Goal: Task Accomplishment & Management: Manage account settings

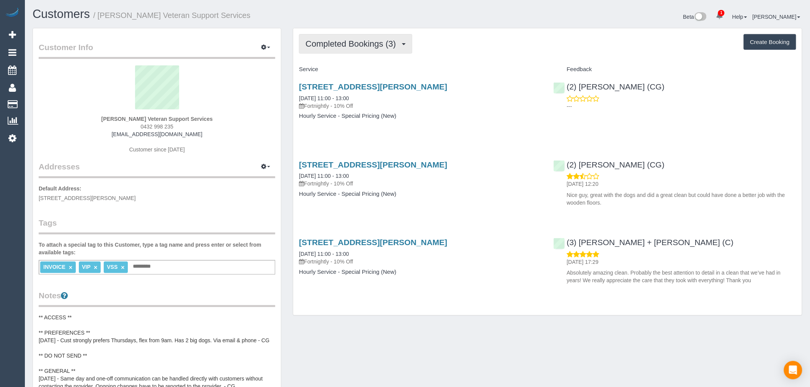
click at [381, 38] on button "Completed Bookings (3)" at bounding box center [355, 44] width 113 height 20
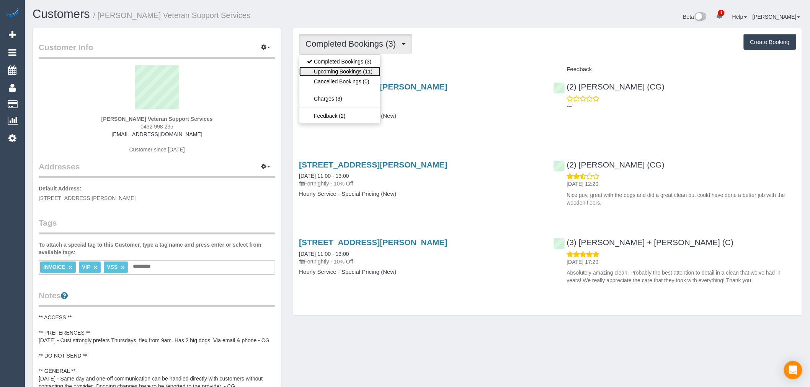
click at [368, 68] on link "Upcoming Bookings (11)" at bounding box center [339, 72] width 81 height 10
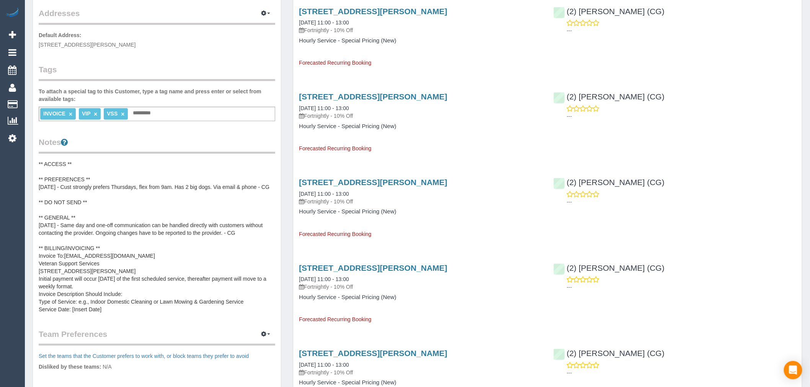
scroll to position [170, 0]
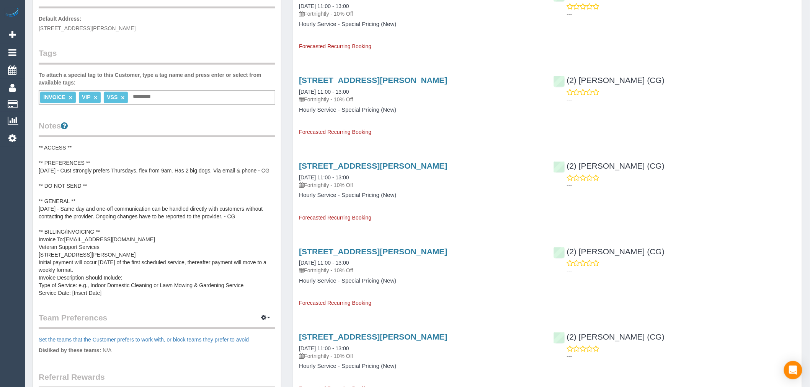
click at [649, 105] on div "(2) Andrew Wrobel (CG) ---" at bounding box center [675, 88] width 254 height 38
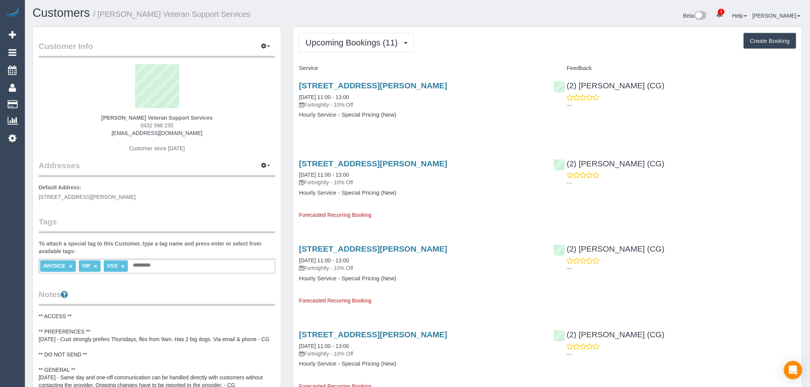
scroll to position [0, 0]
copy link "14 Manoora Tce, Point Cook, VIC 3030"
drag, startPoint x: 471, startPoint y: 87, endPoint x: 300, endPoint y: 86, distance: 170.7
click at [300, 86] on h3 "14 Manoora Tce, Point Cook, VIC 3030" at bounding box center [420, 86] width 243 height 9
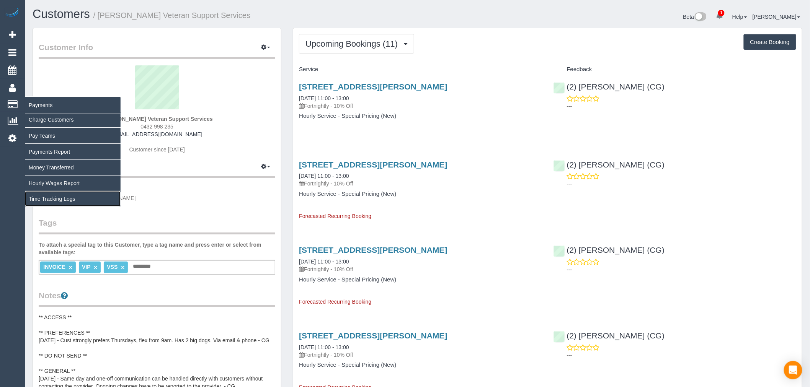
click at [69, 196] on link "Time Tracking Logs" at bounding box center [73, 198] width 96 height 15
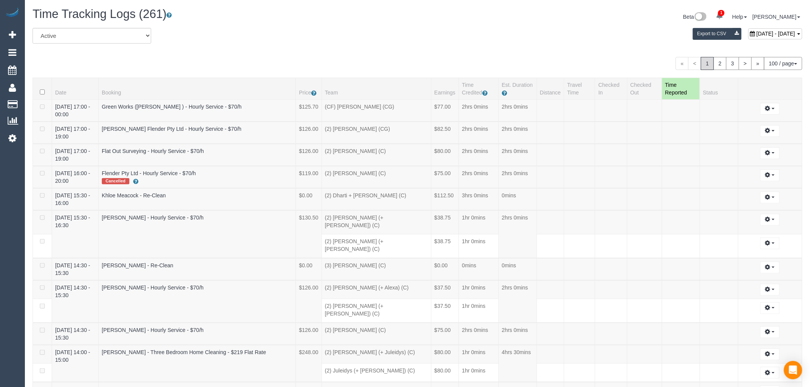
drag, startPoint x: 500, startPoint y: 36, endPoint x: 500, endPoint y: 42, distance: 6.5
click at [500, 42] on div "September 18, 2025 - September 18, 2025 Export to CSV" at bounding box center [547, 35] width 521 height 15
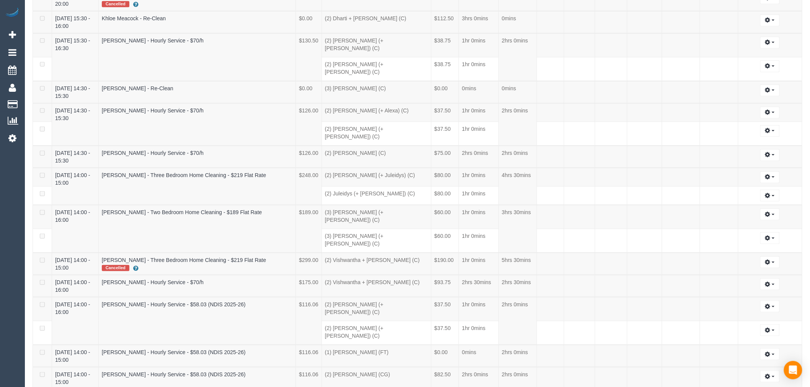
scroll to position [2290, 0]
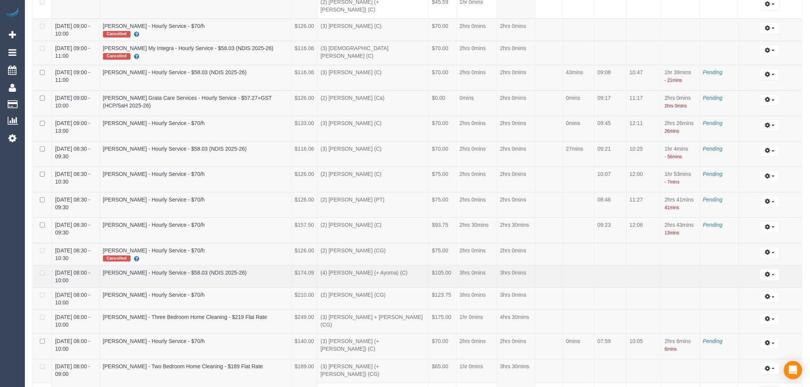
scroll to position [2424, 0]
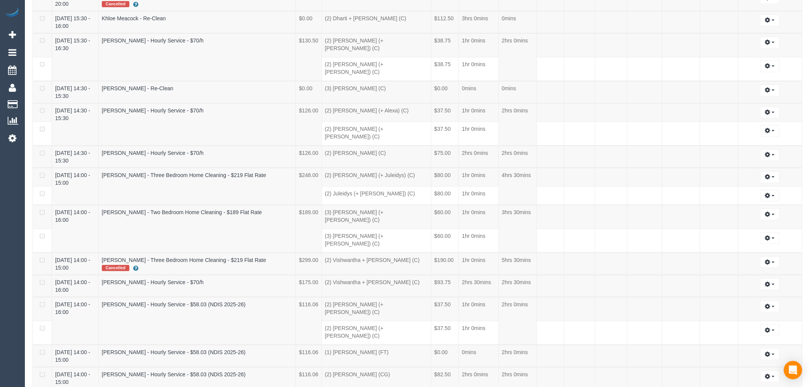
scroll to position [2290, 0]
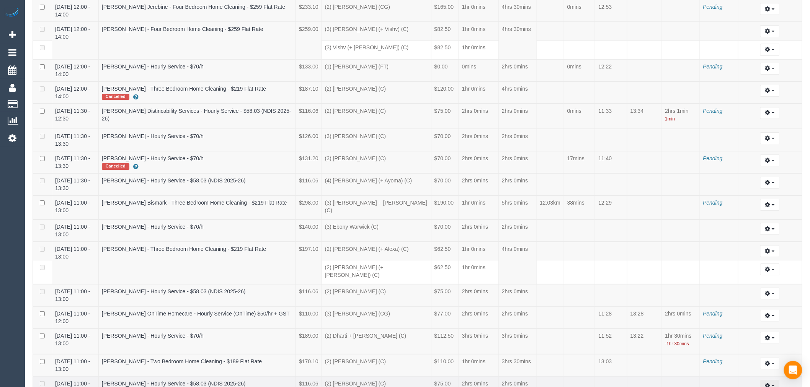
click at [769, 384] on icon "button" at bounding box center [767, 386] width 5 height 5
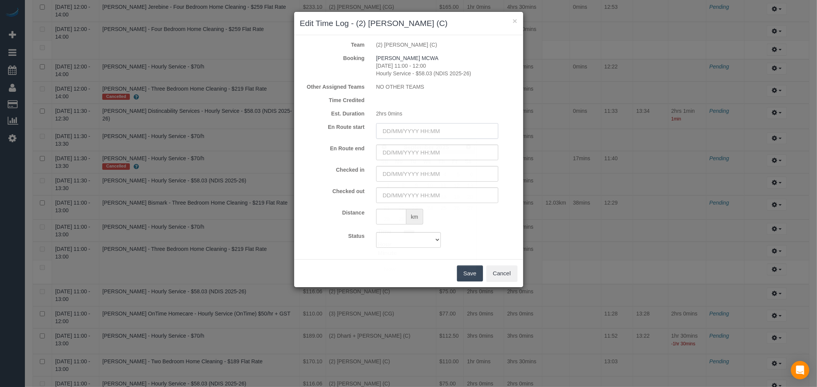
click at [411, 123] on input "text" at bounding box center [437, 131] width 122 height 16
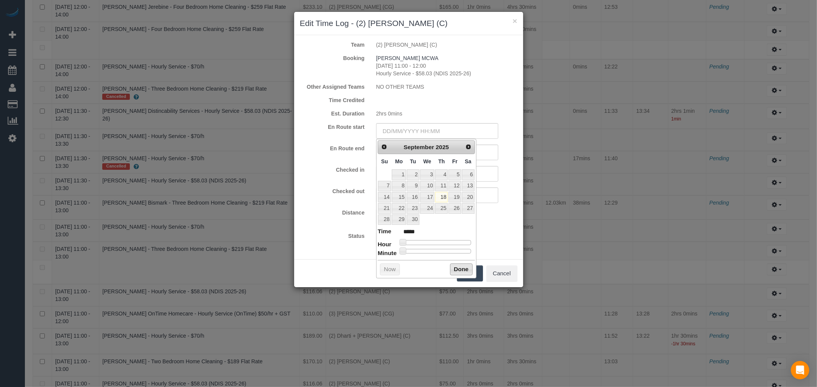
click at [464, 272] on button "Done" at bounding box center [461, 270] width 23 height 12
type input "18/09/2025 13:59"
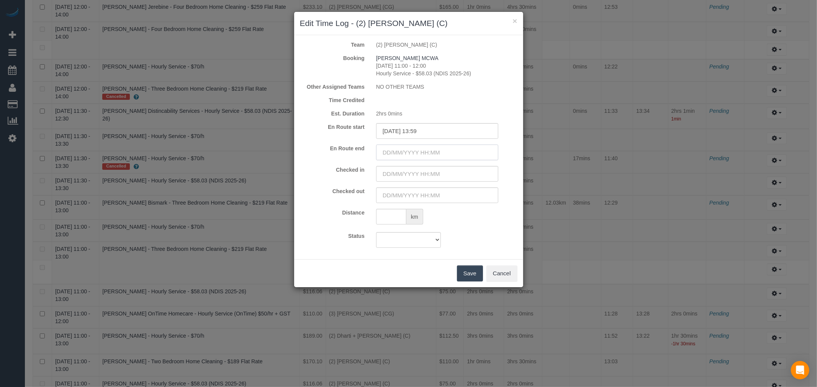
click at [449, 158] on input "text" at bounding box center [437, 153] width 122 height 16
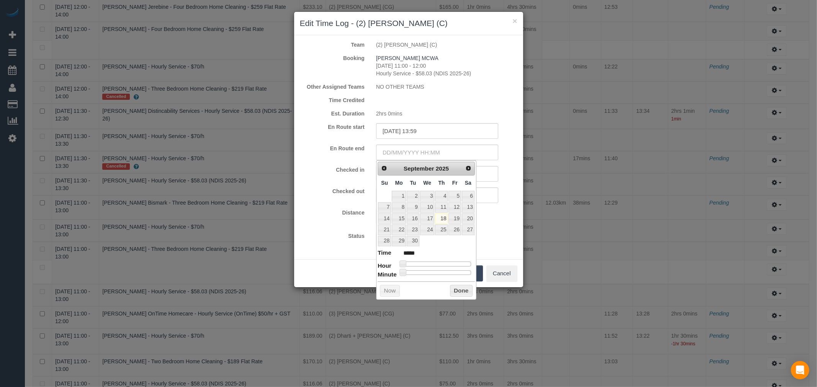
click at [459, 299] on div "Prev Next September 2025 Su Mo Tu We Th Fr Sa 1 2 3 4 5 6 7 8 9 10 11 12 13 14 …" at bounding box center [426, 229] width 100 height 139
click at [467, 296] on button "Done" at bounding box center [461, 291] width 23 height 12
type input "18/09/2025 13:59"
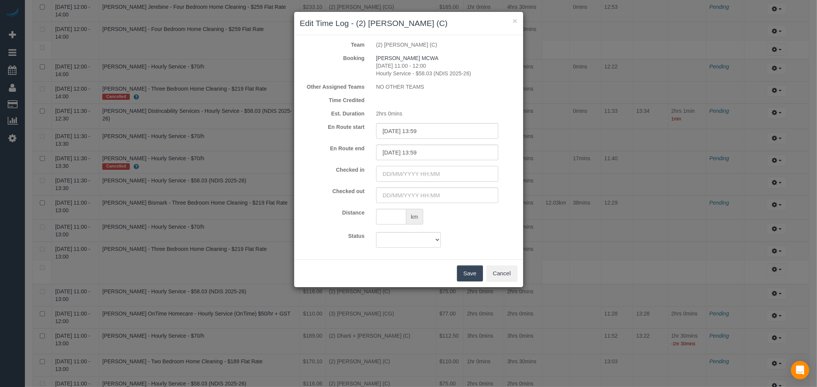
click at [432, 175] on input "text" at bounding box center [437, 174] width 122 height 16
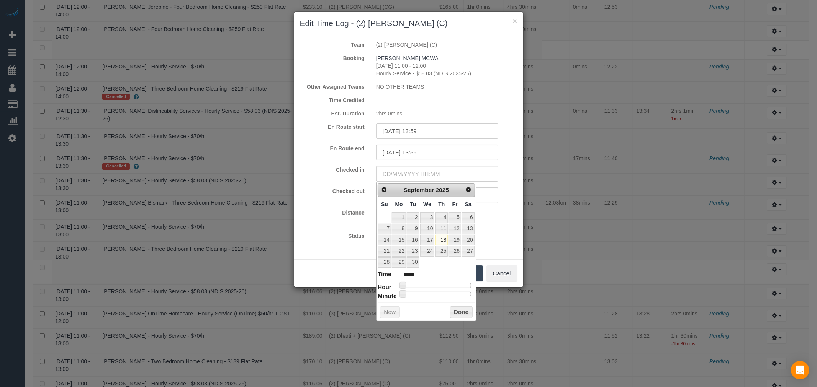
click at [431, 284] on dl "Time ***** Hour Minute Second Millisecond Microsecond Time Zone ***** ***** ***…" at bounding box center [425, 283] width 97 height 26
type input "18/09/2025 09:00"
type input "*****"
click at [430, 285] on div at bounding box center [436, 285] width 69 height 5
type input "18/09/2025 08:00"
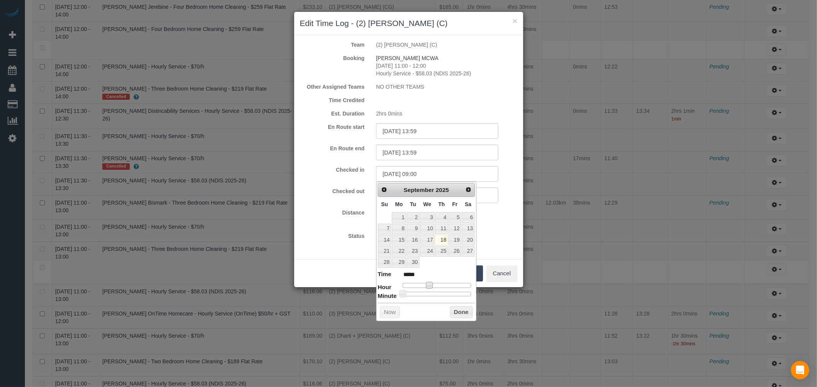
type input "*****"
type input "18/09/2025 11:00"
type input "*****"
drag, startPoint x: 430, startPoint y: 285, endPoint x: 437, endPoint y: 286, distance: 7.7
click at [437, 286] on span at bounding box center [434, 285] width 7 height 7
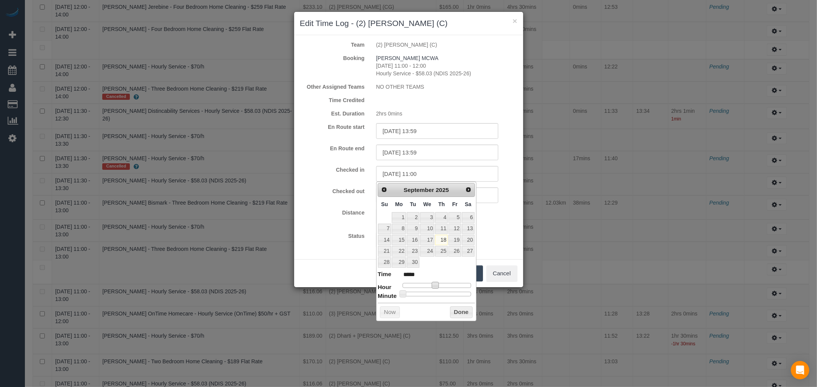
type input "18/09/2025 11:22"
type input "*****"
type input "18/09/2025 11:24"
type input "*****"
type input "18/09/2025 11:25"
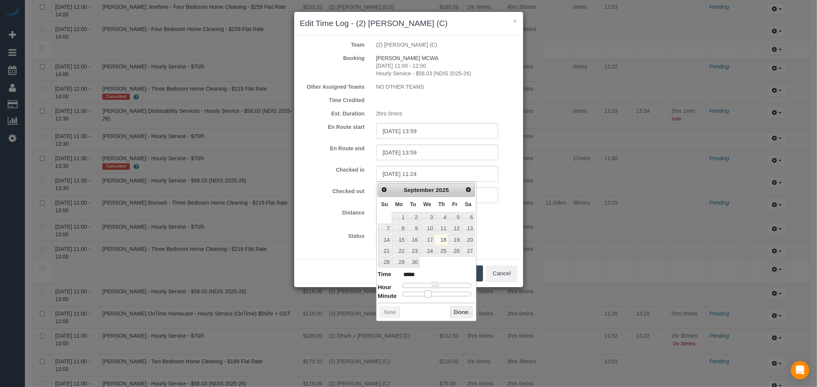
type input "*****"
type input "18/09/2025 11:26"
type input "*****"
drag, startPoint x: 428, startPoint y: 292, endPoint x: 433, endPoint y: 294, distance: 4.8
click at [433, 294] on div at bounding box center [436, 294] width 69 height 5
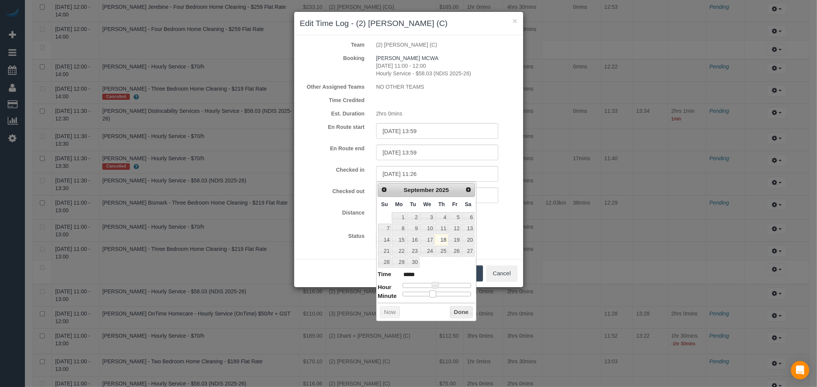
type input "18/09/2025 11:27"
type input "*****"
type input "18/09/2025 11:28"
type input "*****"
type input "18/09/2025 11:29"
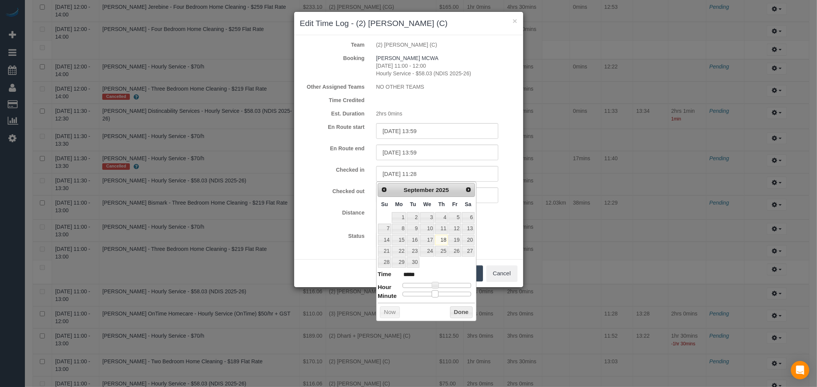
type input "*****"
type input "18/09/2025 11:30"
type input "*****"
drag, startPoint x: 433, startPoint y: 294, endPoint x: 438, endPoint y: 293, distance: 5.0
click at [438, 293] on span at bounding box center [437, 294] width 7 height 7
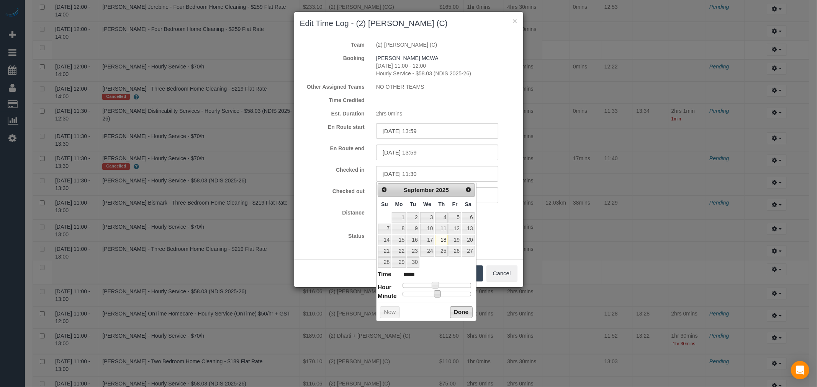
click at [456, 314] on button "Done" at bounding box center [461, 313] width 23 height 12
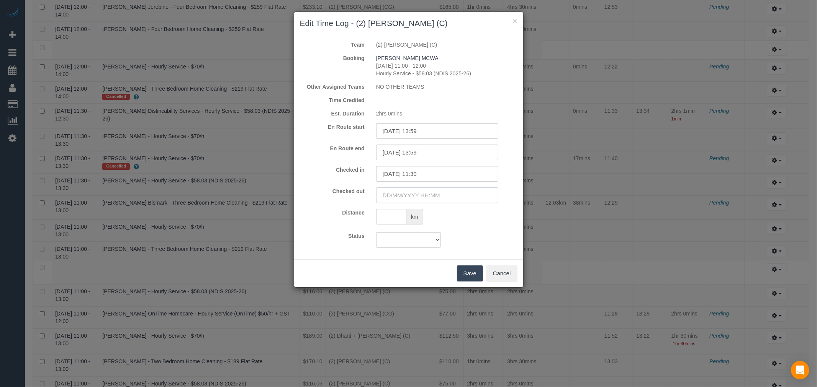
click at [441, 189] on input "text" at bounding box center [437, 196] width 122 height 16
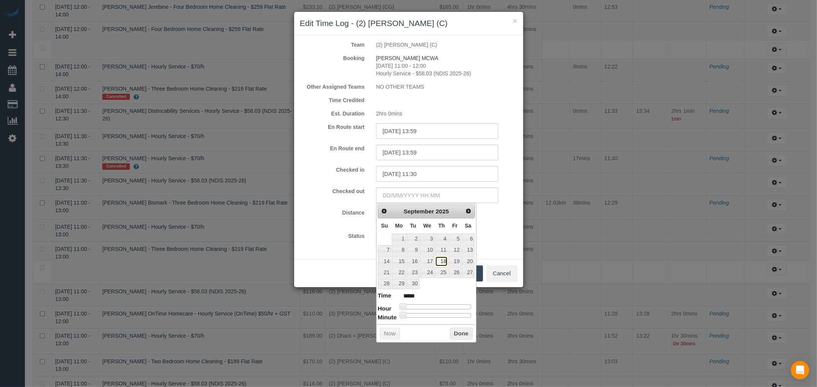
click at [442, 263] on link "18" at bounding box center [441, 261] width 13 height 10
type input "18/09/2025 11:00"
type input "*****"
click at [435, 309] on div at bounding box center [436, 307] width 69 height 5
type input "18/09/2025 12:00"
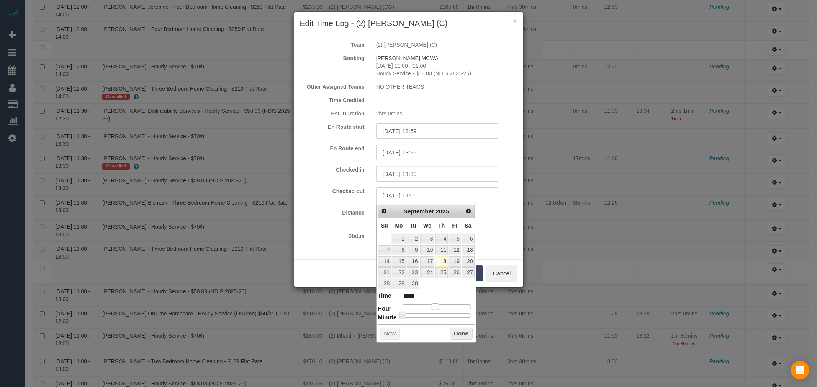
type input "*****"
type input "18/09/2025 13:00"
type input "*****"
drag, startPoint x: 437, startPoint y: 304, endPoint x: 443, endPoint y: 305, distance: 6.6
click at [443, 305] on span at bounding box center [441, 307] width 7 height 7
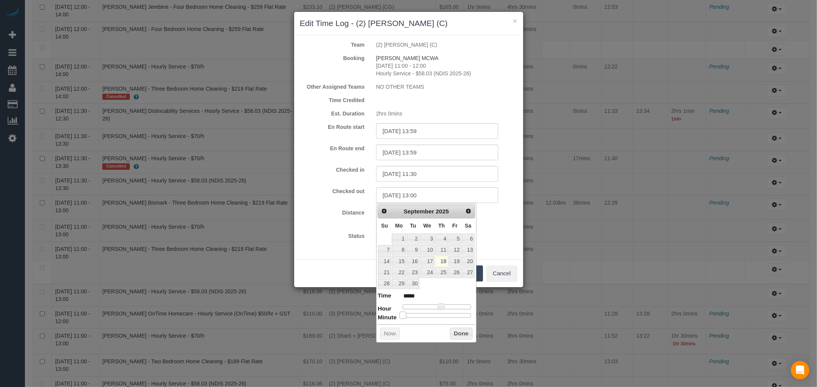
type input "18/09/2025 13:03"
type input "*****"
type input "18/09/2025 13:12"
type input "*****"
type input "18/09/2025 13:19"
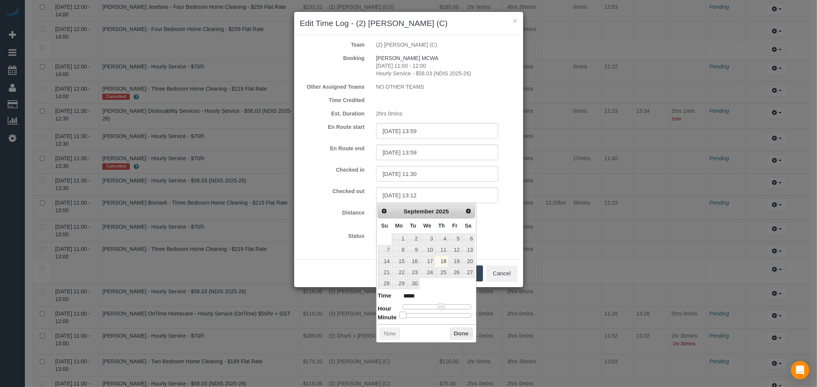
type input "*****"
type input "18/09/2025 13:24"
type input "*****"
type input "18/09/2025 13:25"
type input "*****"
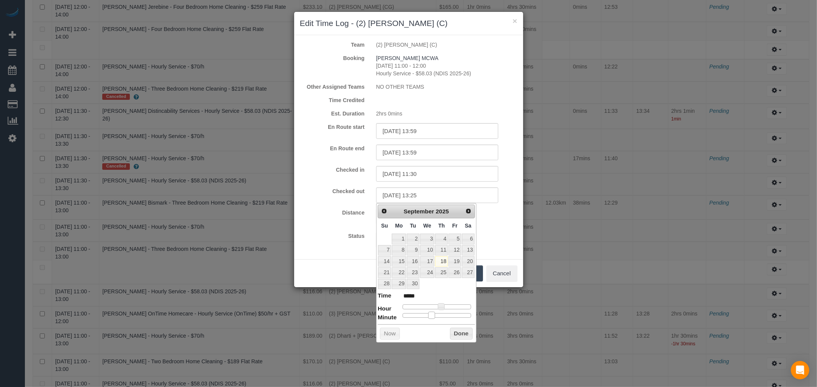
type input "18/09/2025 13:29"
type input "*****"
type input "18/09/2025 13:31"
type input "*****"
type input "18/09/2025 13:32"
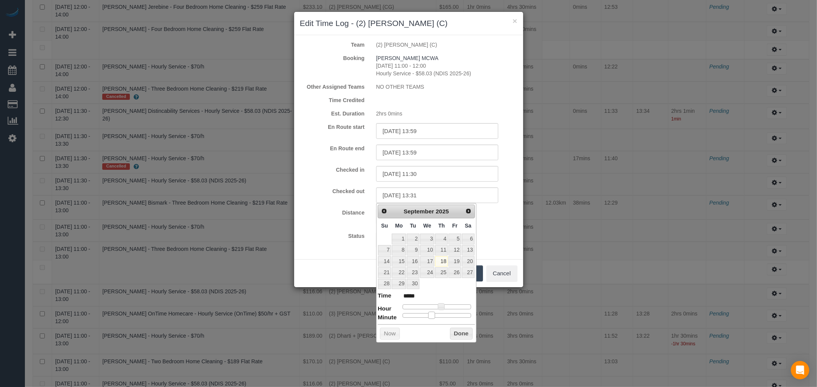
type input "*****"
type input "18/09/2025 13:34"
type input "*****"
type input "18/09/2025 13:35"
type input "*****"
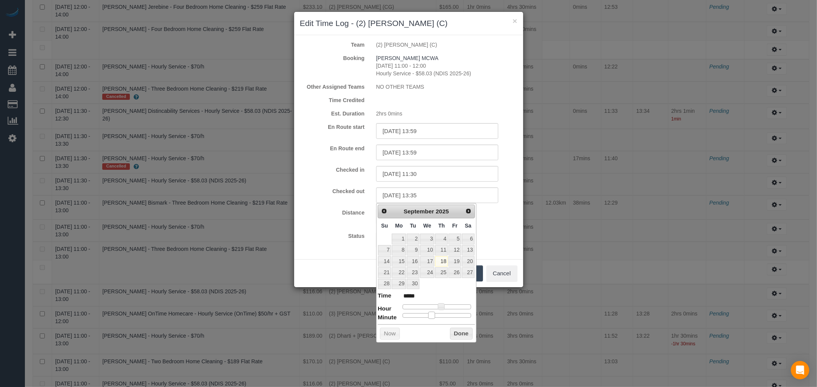
type input "18/09/2025 13:36"
type input "*****"
type input "18/09/2025 13:34"
type input "*****"
type input "18/09/2025 13:32"
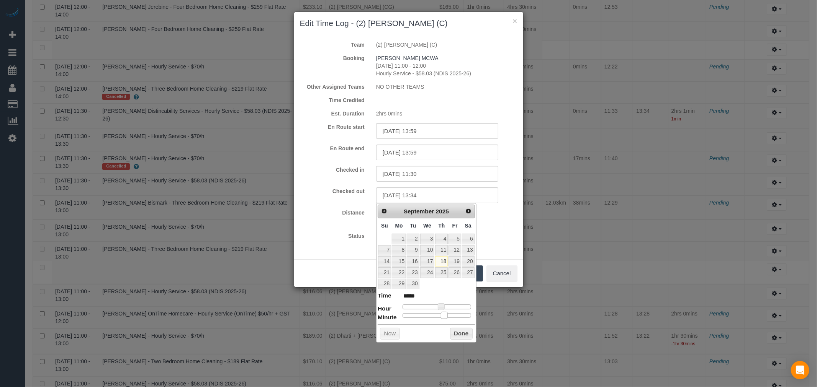
type input "*****"
type input "18/09/2025 13:31"
type input "*****"
type input "18/09/2025 13:30"
type input "*****"
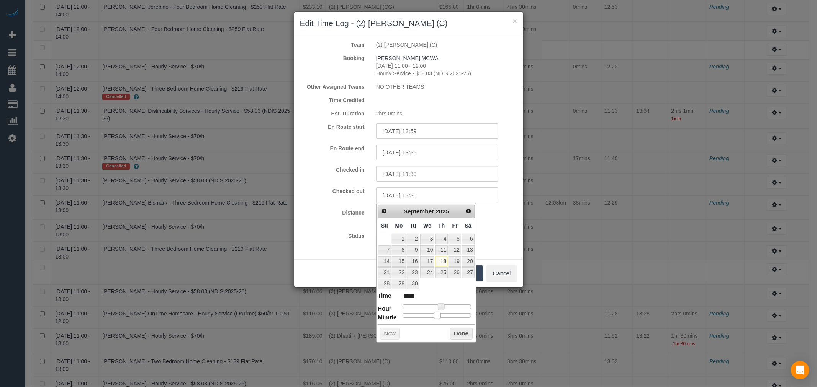
drag, startPoint x: 401, startPoint y: 315, endPoint x: 436, endPoint y: 320, distance: 35.6
click at [436, 320] on div "Prev Next September 2025 Su Mo Tu We Th Fr Sa 1 2 3 4 5 6 7 8 9 10 11 12 13 14 …" at bounding box center [426, 272] width 100 height 139
click at [456, 335] on button "Done" at bounding box center [461, 334] width 23 height 12
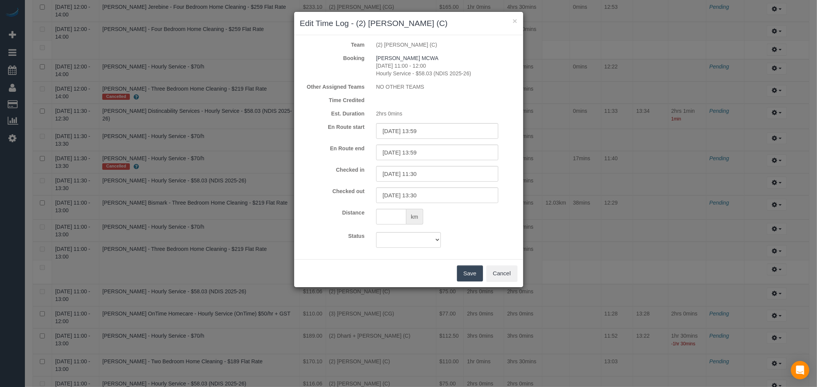
click at [468, 277] on button "Save" at bounding box center [470, 274] width 26 height 16
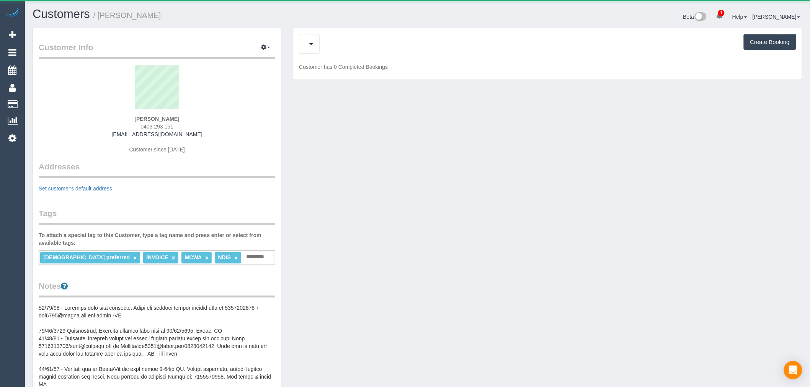
click at [336, 35] on div "Create Booking" at bounding box center [547, 44] width 497 height 20
click at [339, 40] on div "Completed Bookings (49) Completed Bookings (49) Cancelled Bookings (5) Feedback…" at bounding box center [547, 44] width 497 height 20
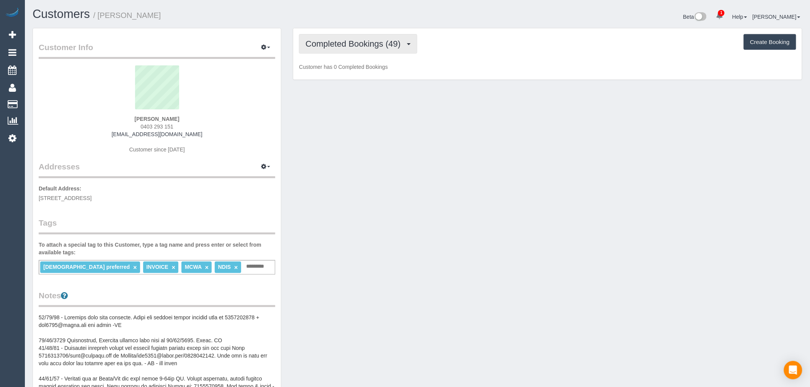
click at [339, 40] on span "Completed Bookings (49)" at bounding box center [354, 44] width 99 height 10
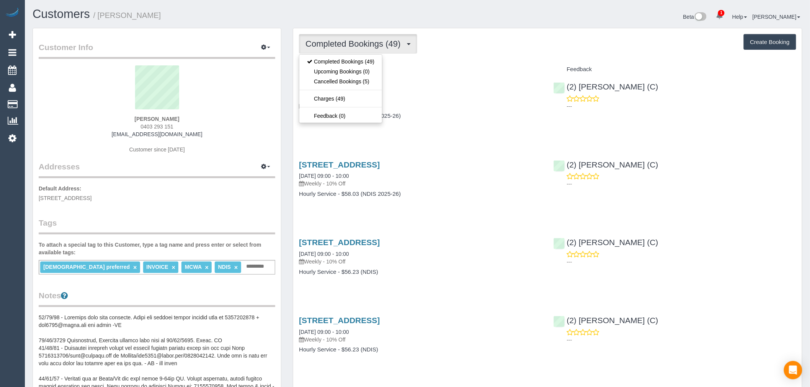
click at [466, 48] on div "Completed Bookings (49) Completed Bookings (49) Upcoming Bookings (0) Cancelled…" at bounding box center [547, 44] width 497 height 20
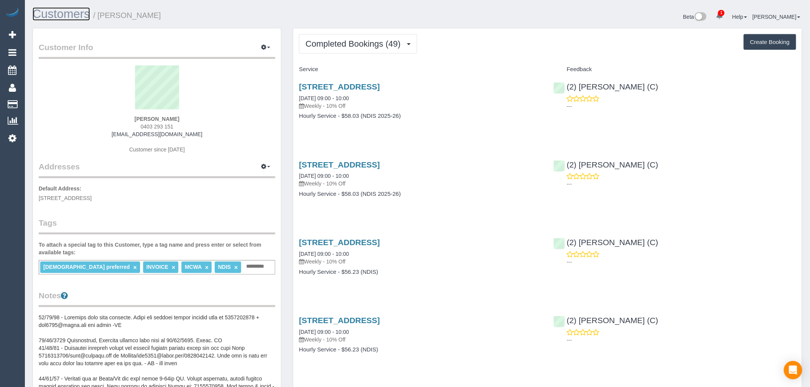
click at [63, 10] on link "Customers" at bounding box center [61, 13] width 57 height 13
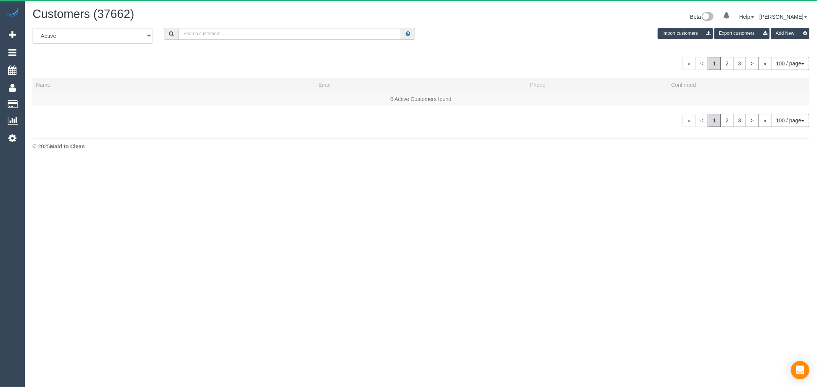
click at [296, 41] on div "All Active Archived Import customers Export customers Add New" at bounding box center [421, 38] width 788 height 21
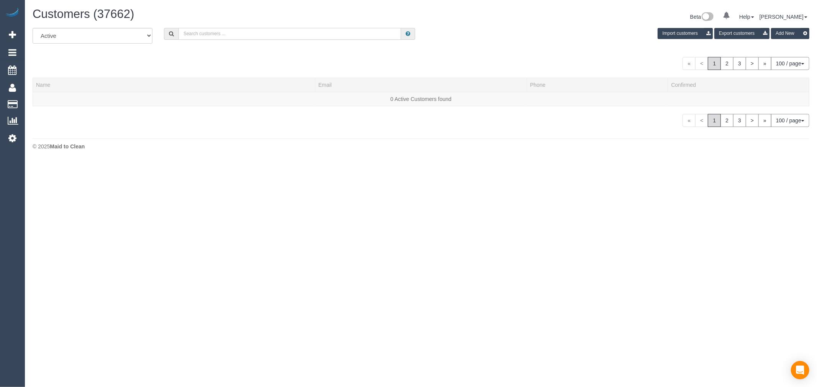
click at [281, 33] on input "text" at bounding box center [289, 34] width 222 height 12
paste input "Nate Flacks"
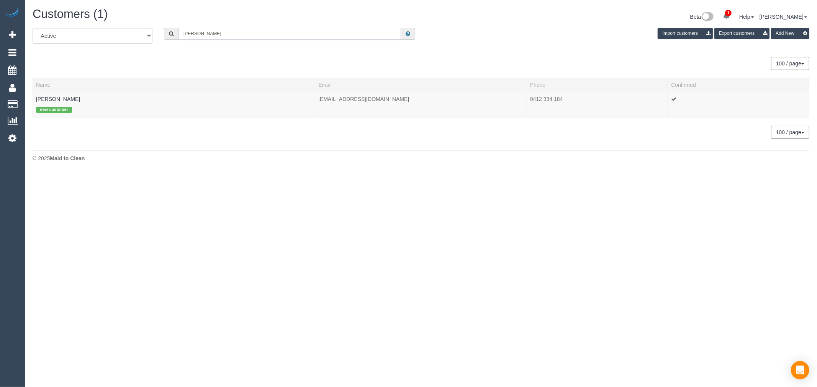
type input "Nate Flacks"
click at [51, 102] on link "Nate Flacks" at bounding box center [58, 99] width 44 height 6
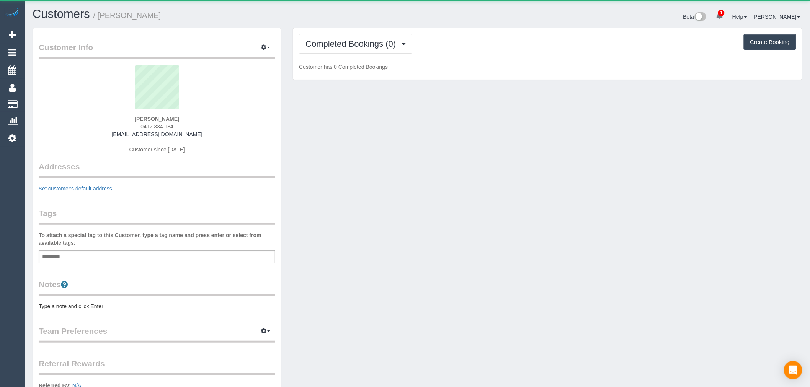
click at [353, 62] on div "Completed Bookings (0) Completed Bookings (0) Upcoming Bookings (1) Cancelled B…" at bounding box center [547, 54] width 509 height 52
click at [359, 52] on button "Completed Bookings (0)" at bounding box center [355, 44] width 113 height 20
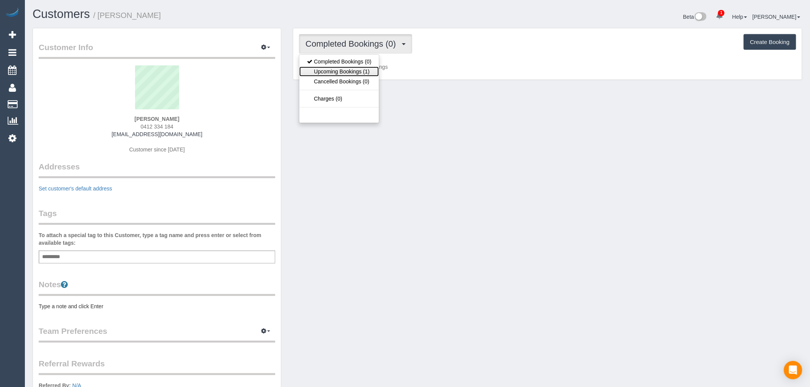
click at [363, 74] on link "Upcoming Bookings (1)" at bounding box center [339, 72] width 80 height 10
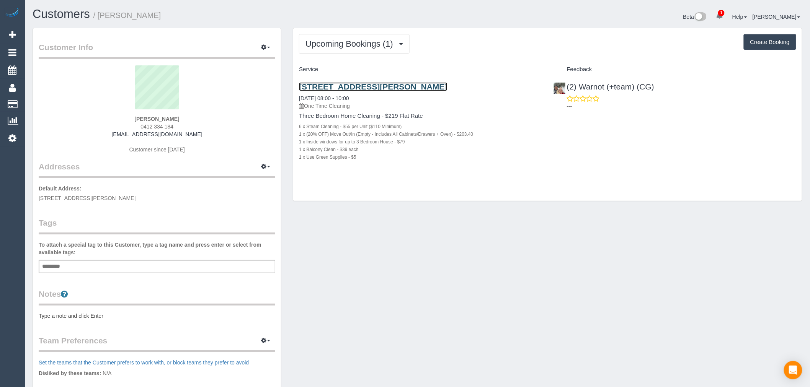
click at [411, 90] on link "20 Nunan Street, Brunswick East, VIC 3057" at bounding box center [373, 86] width 148 height 9
click at [70, 24] on div "Customers / Nate Flacks Beta 1 Your Notifications You have 0 alerts × You have …" at bounding box center [417, 18] width 781 height 20
click at [70, 20] on link "Customers" at bounding box center [61, 13] width 57 height 13
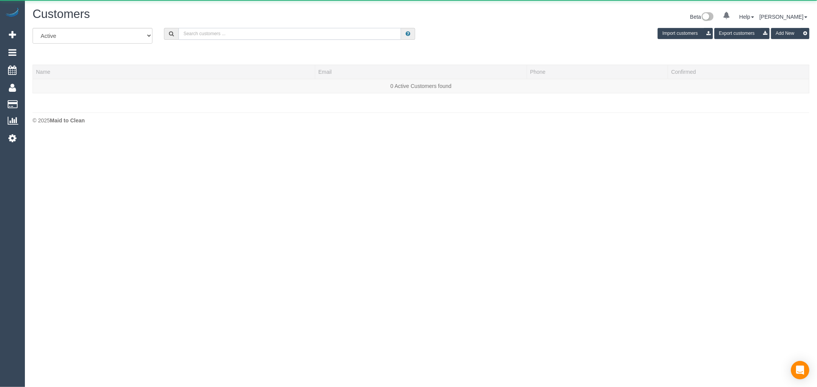
click at [333, 36] on input "text" at bounding box center [289, 34] width 222 height 12
paste input "Fiona Kranenbroek"
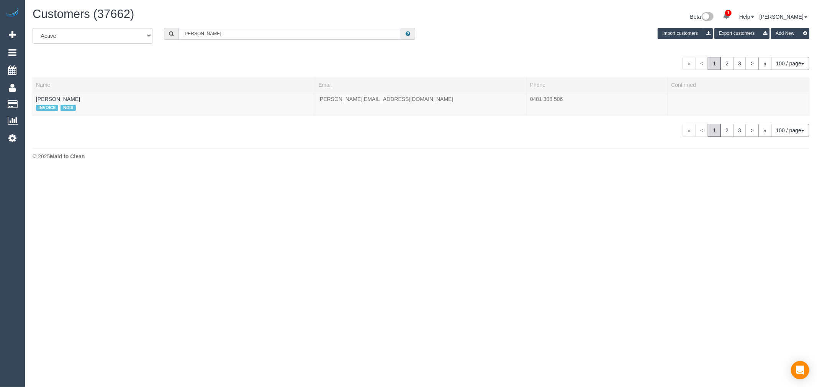
type input "Fiona Kranenbroek"
click at [56, 101] on link "Fiona Kranenbroek" at bounding box center [58, 99] width 44 height 6
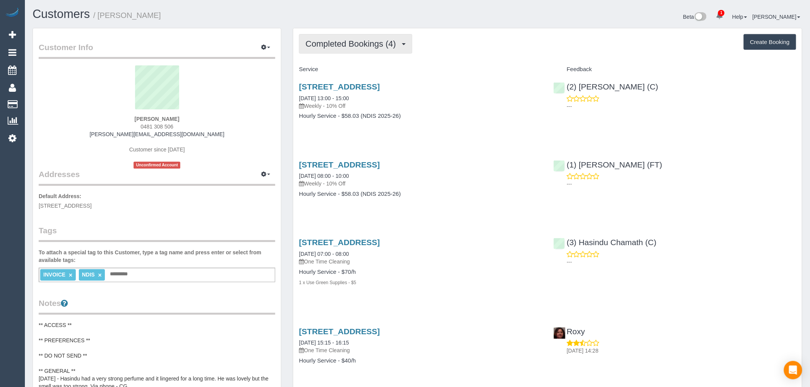
click at [351, 35] on button "Completed Bookings (4)" at bounding box center [355, 44] width 113 height 20
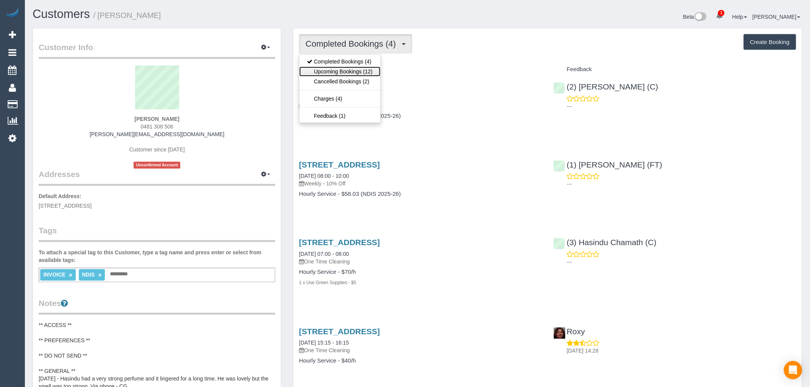
click at [359, 71] on link "Upcoming Bookings (12)" at bounding box center [339, 72] width 81 height 10
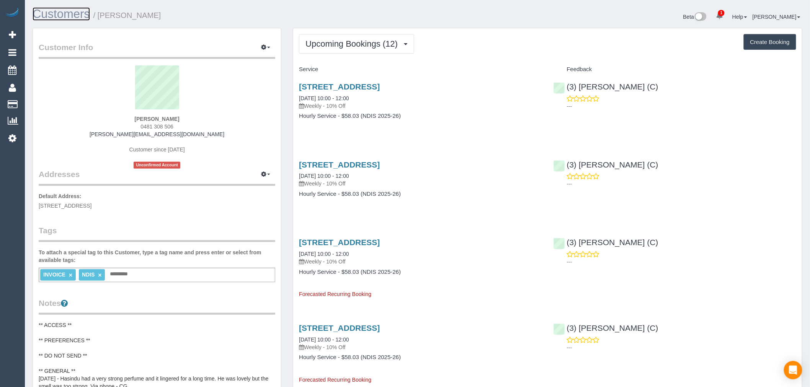
click at [43, 13] on link "Customers" at bounding box center [61, 13] width 57 height 13
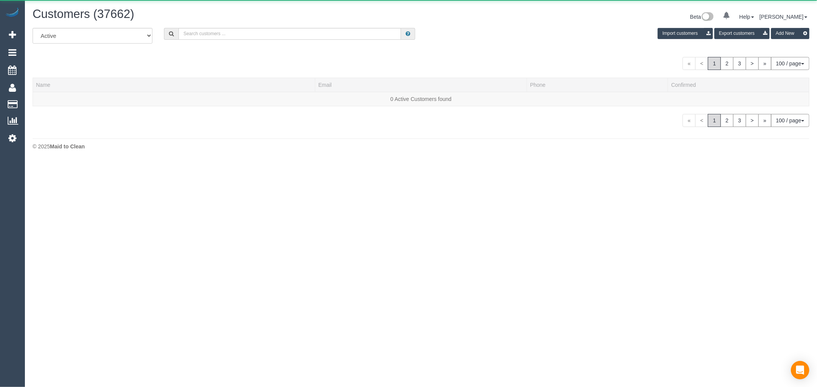
click at [254, 23] on div "Customers (37662)" at bounding box center [224, 16] width 394 height 16
click at [261, 31] on input "text" at bounding box center [289, 34] width 222 height 12
paste input "rhiannon.jane@outlook.com"
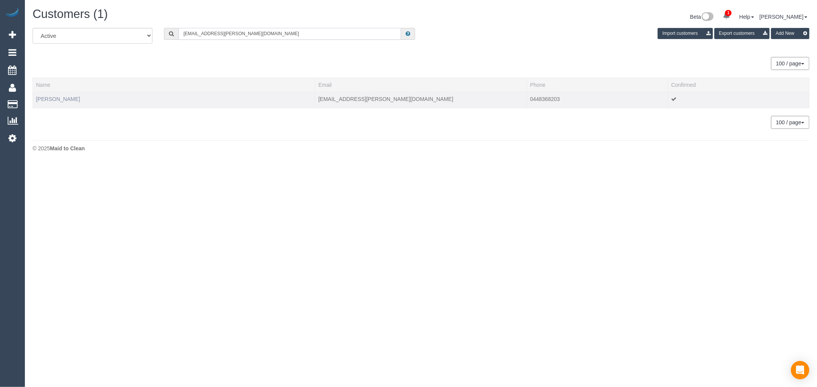
type input "rhiannon.jane@outlook.com"
click at [46, 99] on link "Rhiannon Contin" at bounding box center [58, 99] width 44 height 6
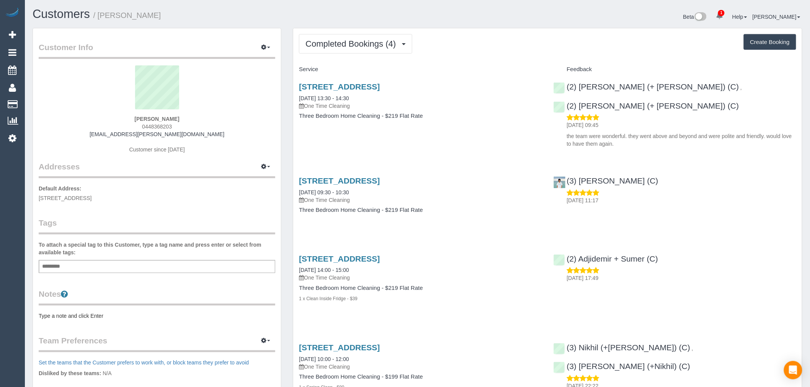
click at [327, 60] on div "Completed Bookings (4) Completed Bookings (4) Upcoming Bookings (1) Cancelled B…" at bounding box center [547, 240] width 509 height 424
click at [330, 50] on button "Completed Bookings (4)" at bounding box center [355, 44] width 113 height 20
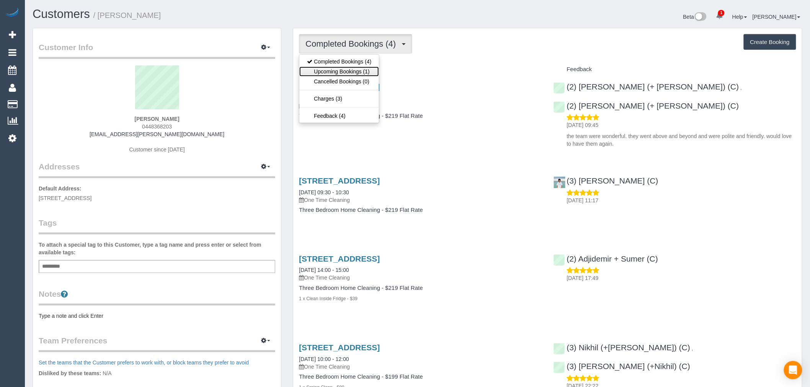
click at [361, 74] on link "Upcoming Bookings (1)" at bounding box center [339, 72] width 80 height 10
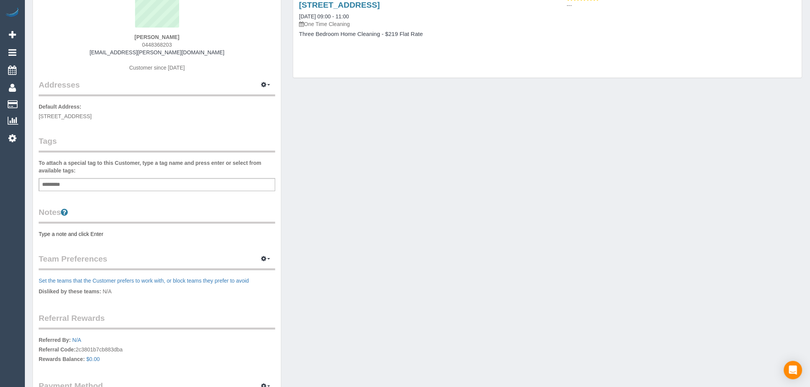
scroll to position [85, 0]
click at [92, 226] on div "Notes Type a note and click Enter" at bounding box center [157, 219] width 237 height 31
click at [108, 231] on pre "Type a note and click Enter" at bounding box center [157, 231] width 237 height 8
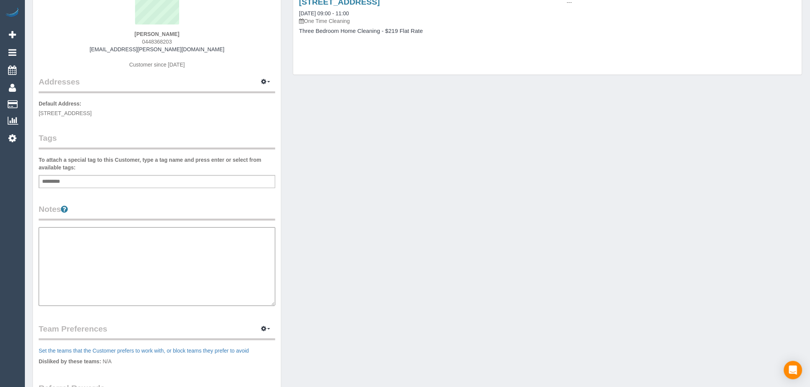
click at [110, 229] on textarea at bounding box center [157, 266] width 237 height 79
type textarea "**********"
drag, startPoint x: 683, startPoint y: 191, endPoint x: 652, endPoint y: 199, distance: 31.7
click at [683, 191] on div "Customer Info Edit Contact Info Send Message Email Preferences Special Sales Ta…" at bounding box center [417, 232] width 781 height 578
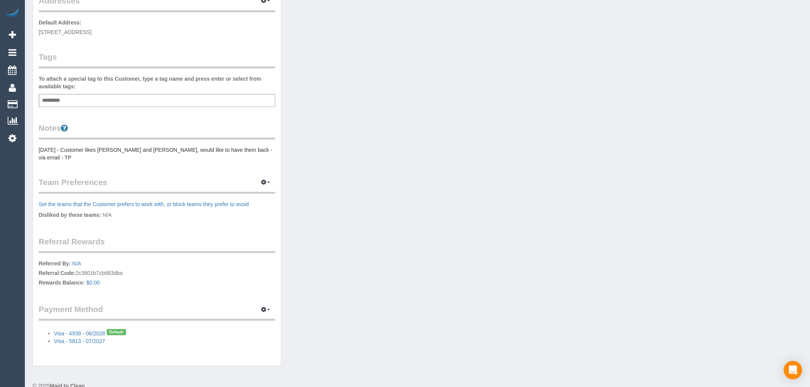
scroll to position [170, 0]
click at [268, 173] on button "button" at bounding box center [265, 179] width 19 height 12
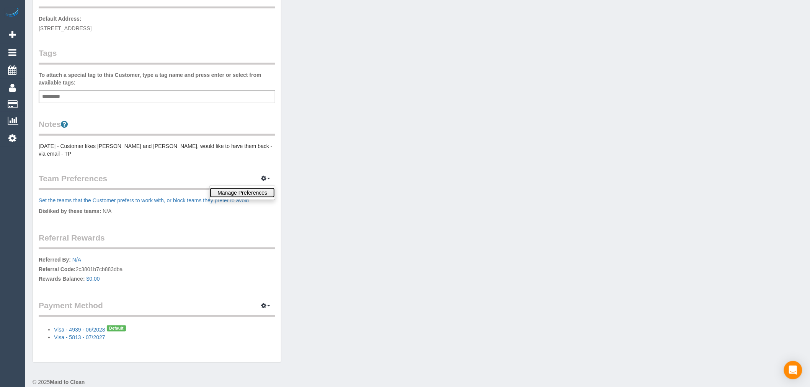
click at [247, 188] on link "Manage Preferences" at bounding box center [242, 193] width 65 height 10
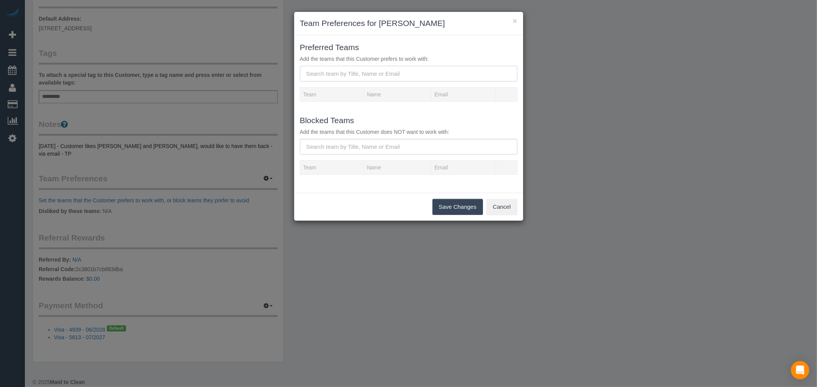
click at [387, 74] on input "text" at bounding box center [408, 74] width 217 height 16
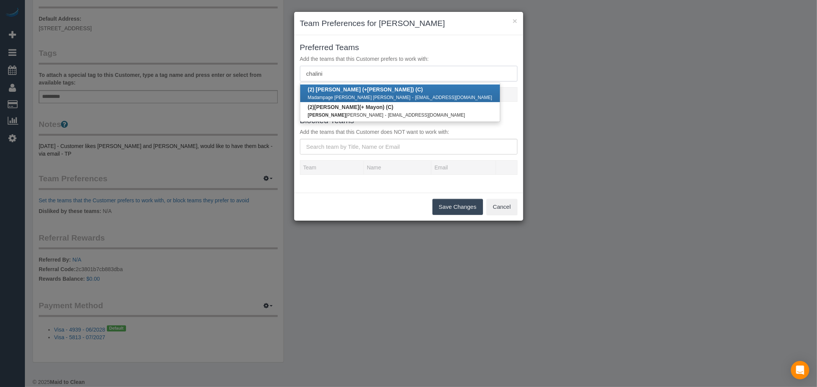
type input "chalini"
click at [383, 91] on link "(2) Mayon (+ Chalini ) (C) Madampage Mayon Dayantha Silva - mayondayantha@gmail…" at bounding box center [400, 94] width 200 height 18
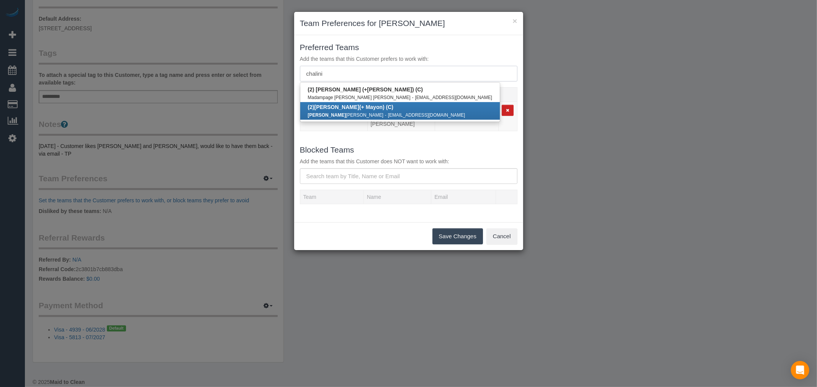
type input "chalini"
click at [353, 113] on small "Chalini Nishara Wijesinghe" at bounding box center [346, 115] width 76 height 5
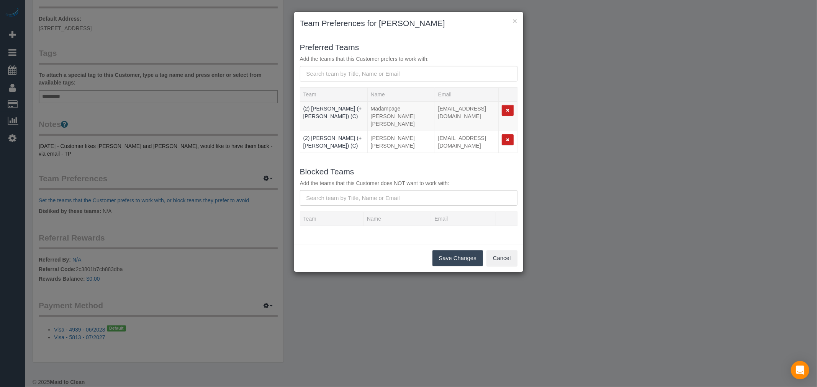
click at [451, 254] on button "Save Changes" at bounding box center [457, 258] width 51 height 16
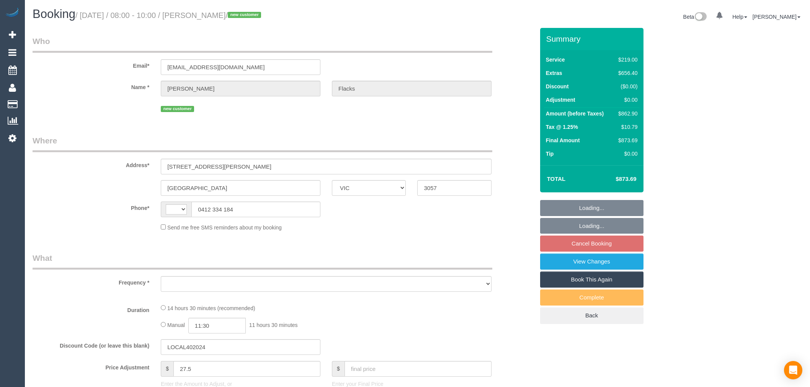
select select "VIC"
select select "string:AU"
select select "object:546"
select select "string:stripe-pm_1S4y5m2GScqysDRVY30JfYcm"
select select "number:28"
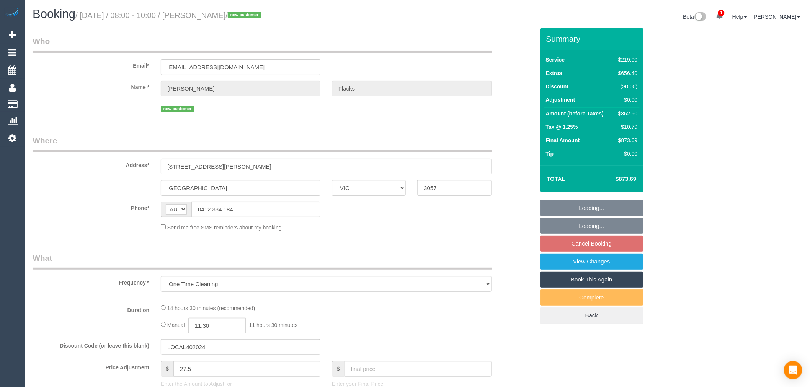
select select "number:14"
select select "number:19"
select select "number:36"
select select "number:13"
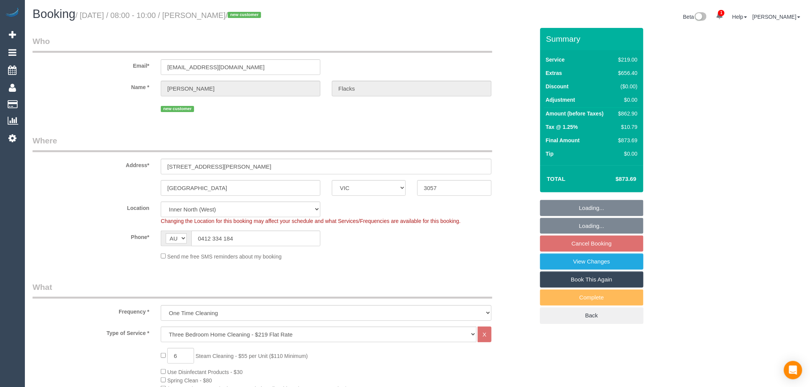
select select "object:1672"
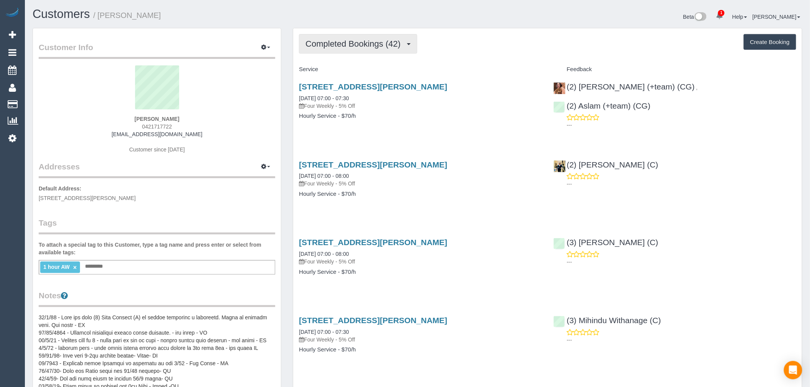
click at [388, 48] on span "Completed Bookings (42)" at bounding box center [354, 44] width 99 height 10
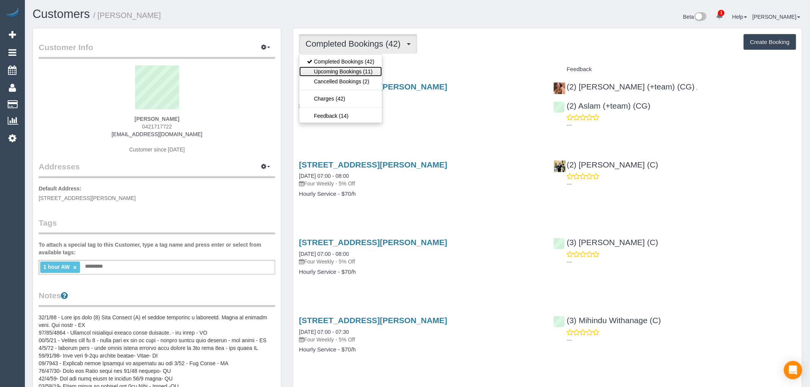
click at [368, 73] on link "Upcoming Bookings (11)" at bounding box center [340, 72] width 83 height 10
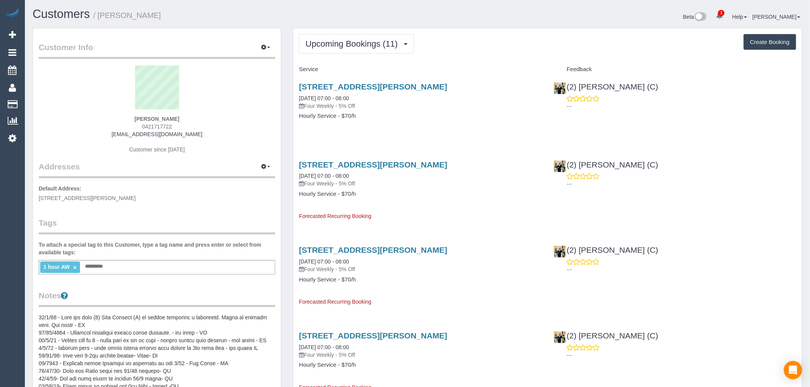
click at [148, 117] on strong "Shumaila Pottachira" at bounding box center [156, 119] width 45 height 6
copy strong "Shumaila"
click at [397, 53] on button "Upcoming Bookings (11)" at bounding box center [356, 44] width 115 height 20
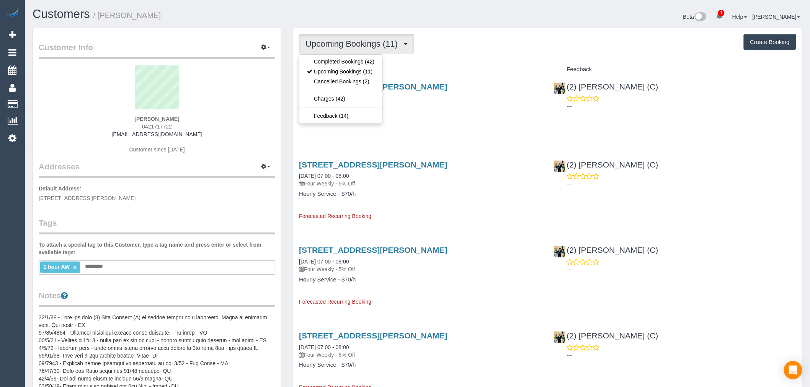
click at [373, 49] on button "Upcoming Bookings (11)" at bounding box center [356, 44] width 115 height 20
click at [349, 49] on button "Upcoming Bookings (11)" at bounding box center [356, 44] width 115 height 20
click at [354, 59] on link "Completed Bookings (42)" at bounding box center [340, 62] width 83 height 10
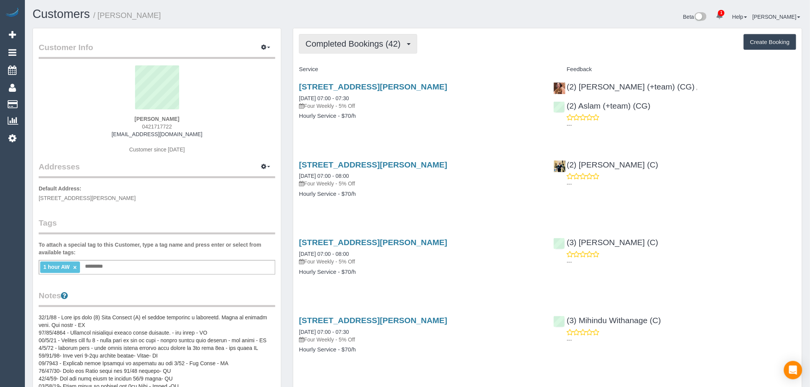
click at [384, 48] on span "Completed Bookings (42)" at bounding box center [354, 44] width 99 height 10
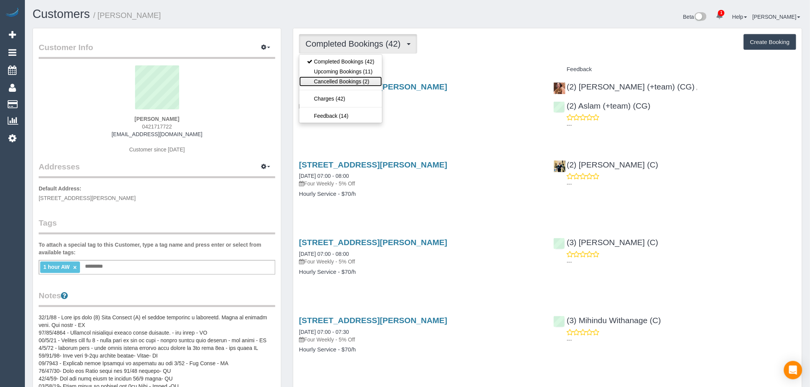
click at [350, 83] on link "Cancelled Bookings (2)" at bounding box center [340, 82] width 83 height 10
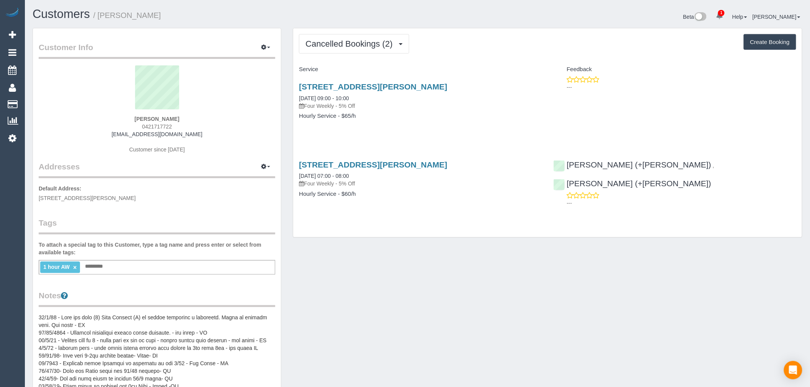
click at [420, 59] on div "Cancelled Bookings (2) Completed Bookings (42) Upcoming Bookings (11) Cancelled…" at bounding box center [547, 132] width 509 height 209
click at [386, 44] on span "Cancelled Bookings (2)" at bounding box center [350, 44] width 91 height 10
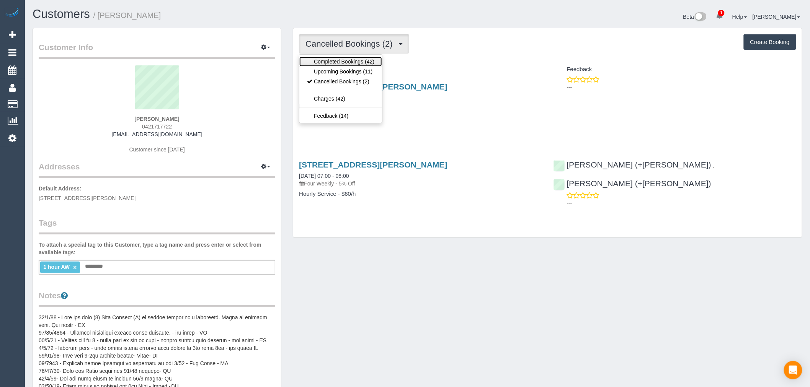
click at [331, 58] on link "Completed Bookings (42)" at bounding box center [340, 62] width 83 height 10
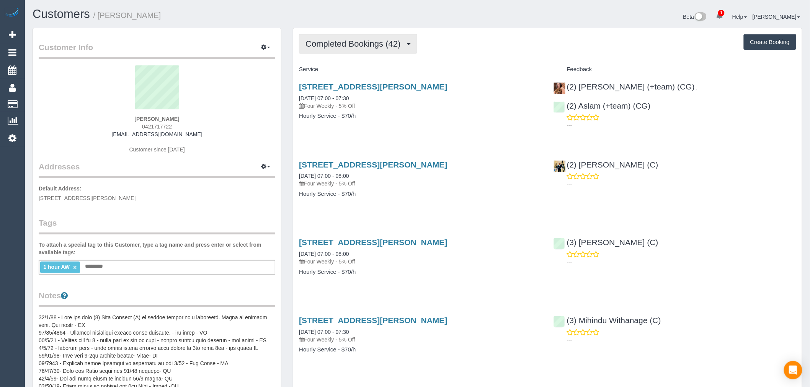
click at [395, 51] on button "Completed Bookings (42)" at bounding box center [358, 44] width 118 height 20
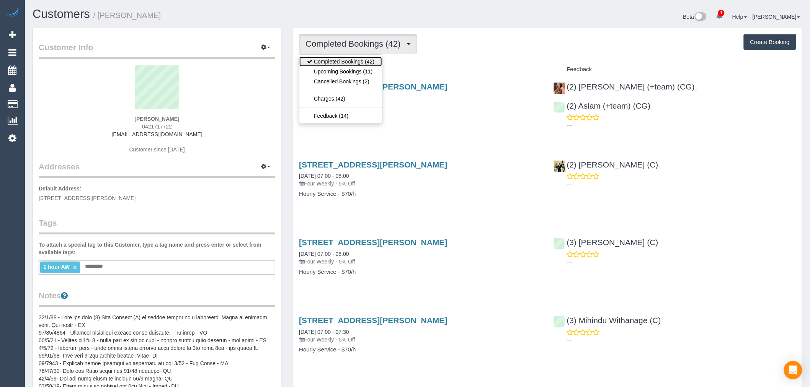
click at [350, 64] on link "Completed Bookings (42)" at bounding box center [340, 62] width 83 height 10
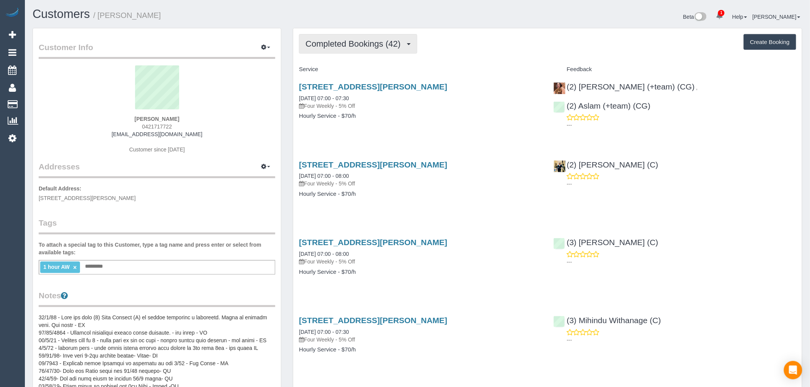
click at [376, 46] on span "Completed Bookings (42)" at bounding box center [354, 44] width 99 height 10
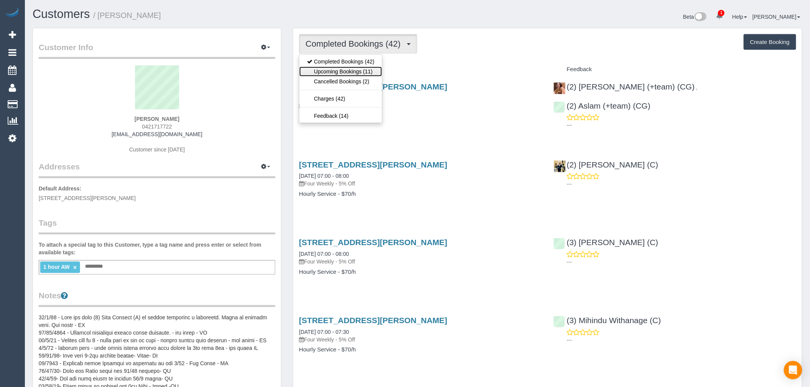
click at [369, 70] on link "Upcoming Bookings (11)" at bounding box center [340, 72] width 83 height 10
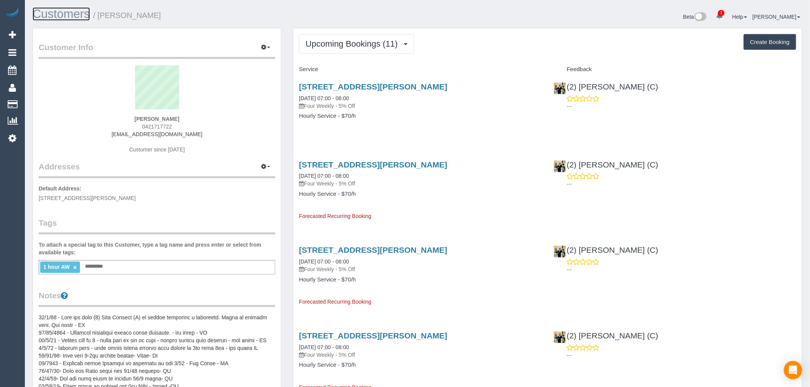
click at [63, 15] on link "Customers" at bounding box center [61, 13] width 57 height 13
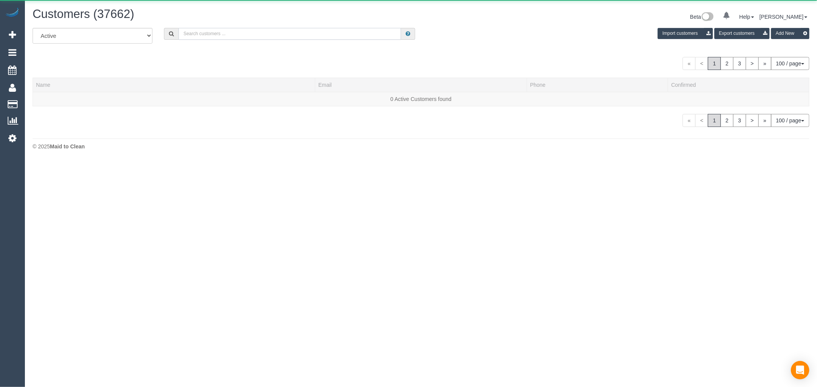
click at [210, 36] on input "text" at bounding box center [289, 34] width 222 height 12
paste input "Anandarajah Sangarapillai"
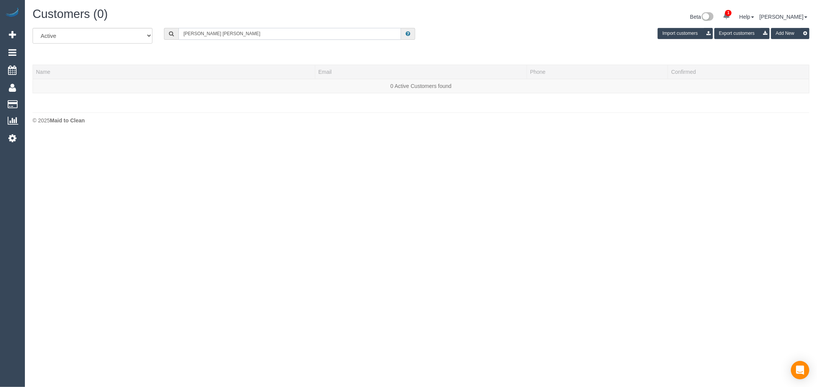
click at [255, 37] on input "Anandarajah Sangarapillai" at bounding box center [289, 34] width 222 height 12
drag, startPoint x: 255, startPoint y: 37, endPoint x: 212, endPoint y: 40, distance: 43.4
click at [212, 40] on input "Anandarajah Sangarapillai" at bounding box center [289, 34] width 222 height 12
click at [207, 37] on input "Anandarajah Sangarapillai" at bounding box center [289, 34] width 222 height 12
drag, startPoint x: 194, startPoint y: 34, endPoint x: 209, endPoint y: 37, distance: 15.5
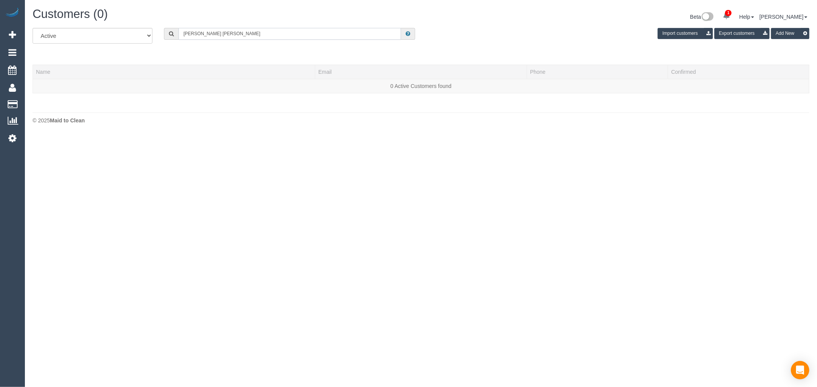
click at [209, 37] on input "Anandarajah Sangarapillai" at bounding box center [289, 34] width 222 height 12
click at [187, 34] on input "Anan Sangarapillai" at bounding box center [289, 34] width 222 height 12
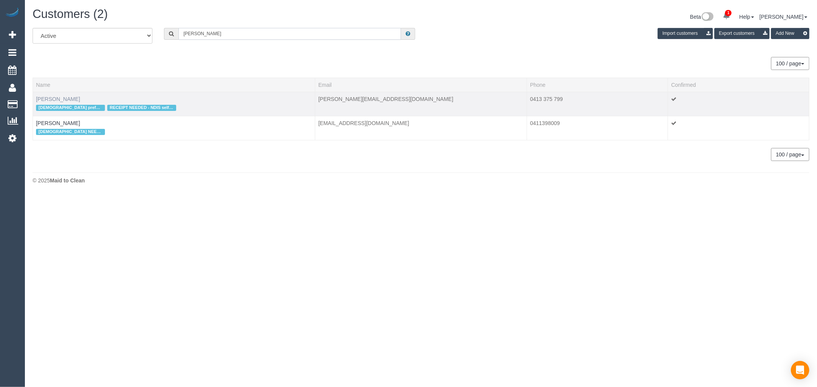
type input "Sangarapillai"
click at [78, 98] on link "Mr Anandan Sangarapillai" at bounding box center [58, 99] width 44 height 6
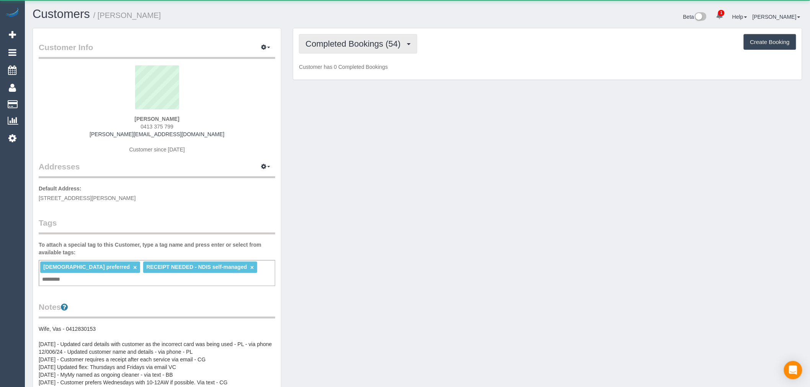
click at [407, 51] on button "Completed Bookings (54)" at bounding box center [358, 44] width 118 height 20
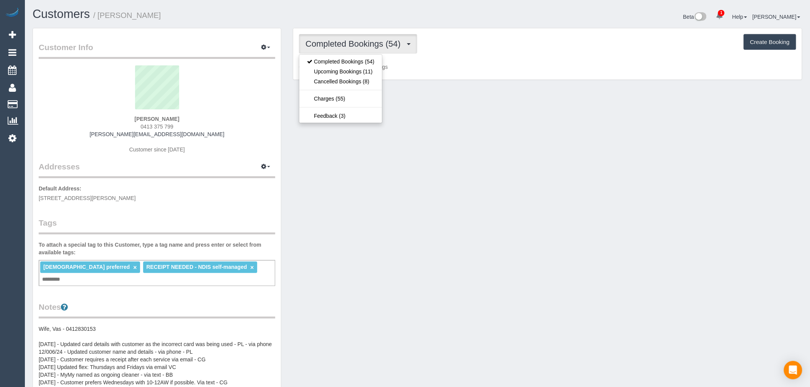
click at [454, 47] on div "Completed Bookings (54) Completed Bookings (54) Upcoming Bookings (11) Cancelle…" at bounding box center [547, 44] width 497 height 20
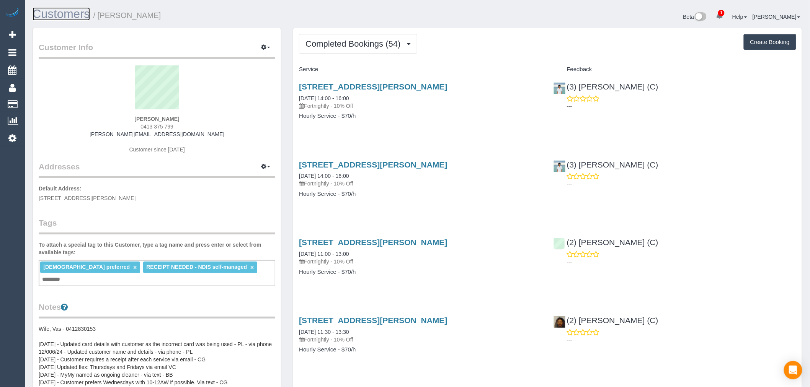
click at [50, 12] on link "Customers" at bounding box center [61, 13] width 57 height 13
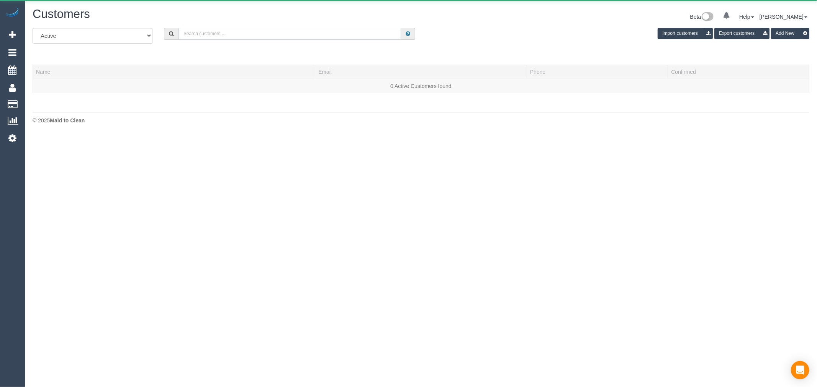
click at [192, 29] on input "text" at bounding box center [289, 34] width 222 height 12
paste input "Fiona Kranenbroek"
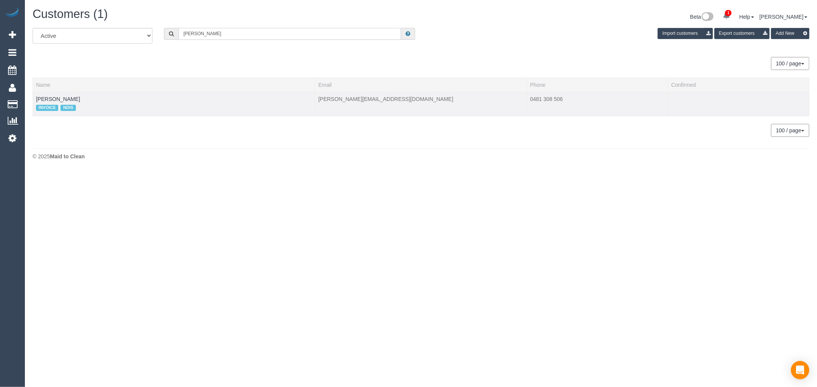
type input "Fiona Kranenbroek"
click at [77, 95] on td "Fiona Kranenbroek INVOICE NDIS" at bounding box center [174, 104] width 282 height 24
click at [75, 99] on link "Fiona Kranenbroek" at bounding box center [58, 99] width 44 height 6
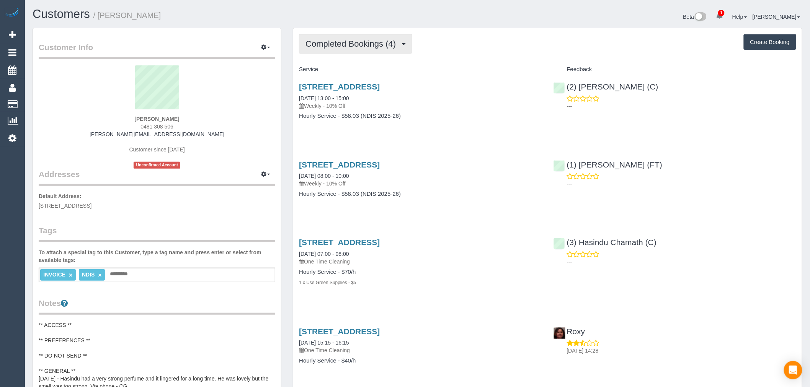
click at [382, 44] on span "Completed Bookings (4)" at bounding box center [352, 44] width 94 height 10
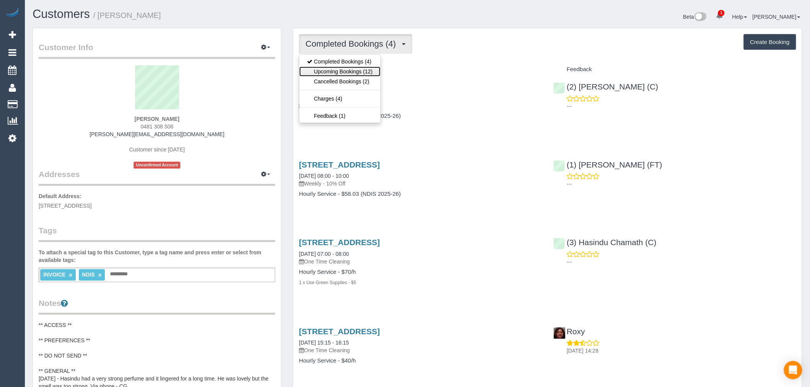
click at [367, 70] on link "Upcoming Bookings (12)" at bounding box center [339, 72] width 81 height 10
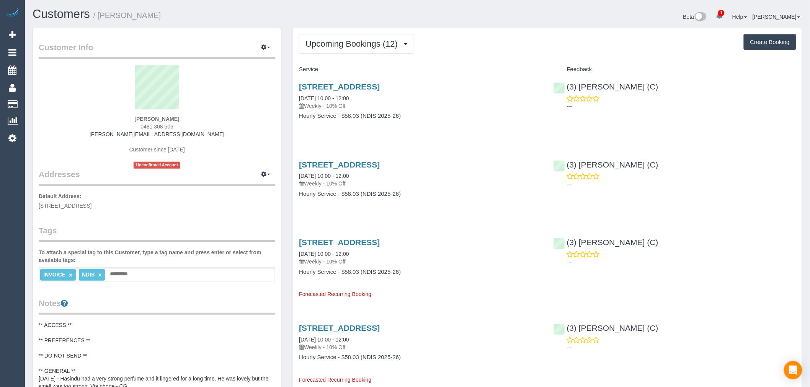
drag, startPoint x: 191, startPoint y: 127, endPoint x: 138, endPoint y: 127, distance: 52.5
click at [138, 127] on div "Fiona Kranenbroek 0481 308 506 fiona.kranenbroek@yahoo.com.au Customer since 20…" at bounding box center [157, 116] width 237 height 103
copy span "0481 308 506"
click at [78, 17] on link "Customers" at bounding box center [61, 13] width 57 height 13
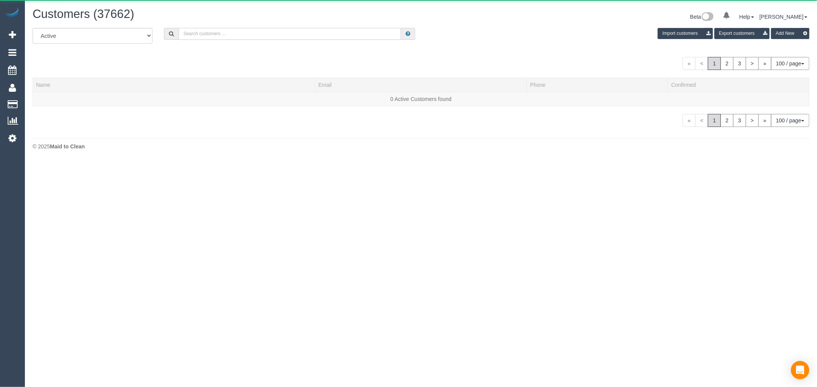
click at [211, 32] on input "text" at bounding box center [289, 34] width 222 height 12
paste input "Anandarajah"
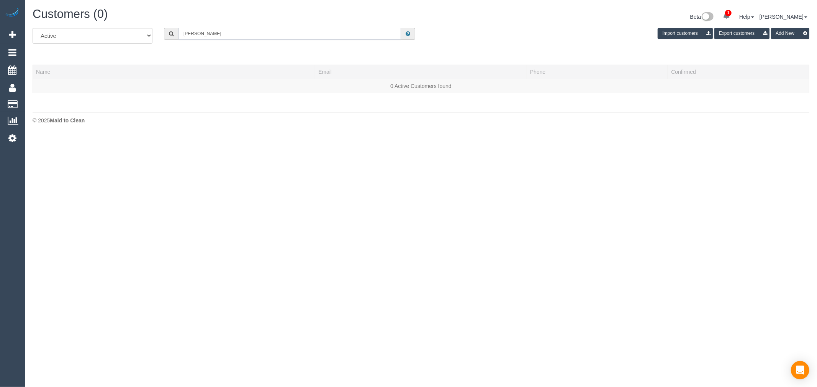
drag, startPoint x: 228, startPoint y: 35, endPoint x: 40, endPoint y: 35, distance: 188.0
click at [41, 35] on div "All Active Archived Anandarajah Import customers Export customers Add New" at bounding box center [421, 38] width 788 height 21
paste input "Sangarapillai"
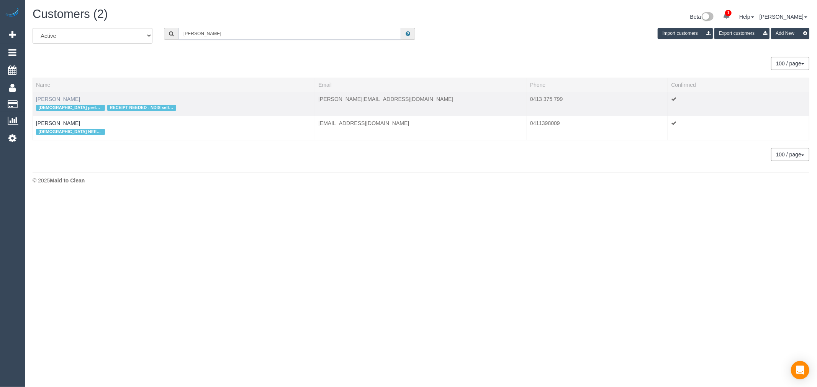
type input "Sangarapillai"
click at [59, 98] on link "Mr Anandan Sangarapillai" at bounding box center [58, 99] width 44 height 6
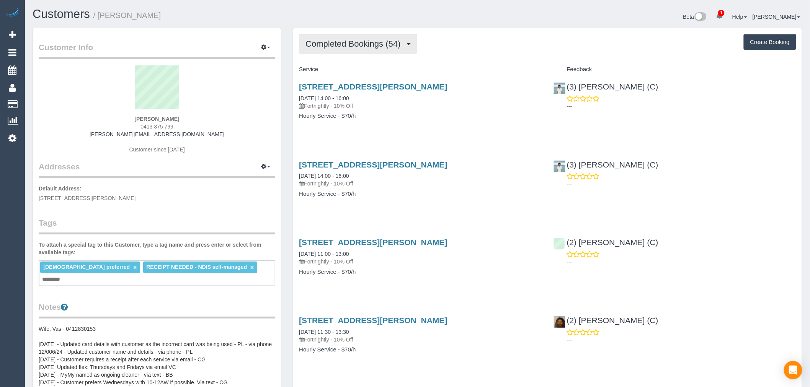
click at [404, 44] on span "Completed Bookings (54)" at bounding box center [354, 44] width 99 height 10
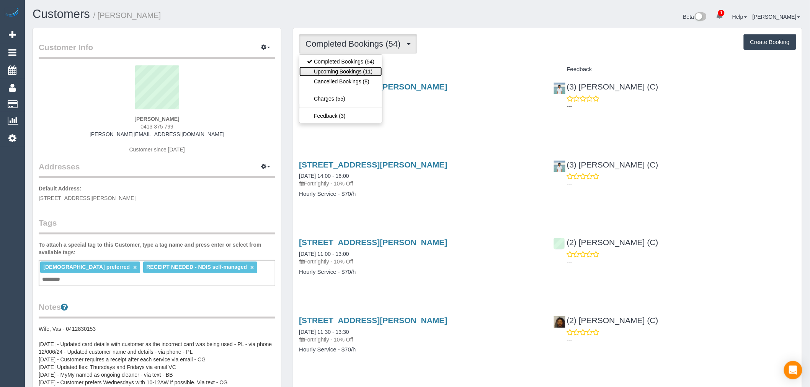
click at [368, 74] on link "Upcoming Bookings (11)" at bounding box center [340, 72] width 83 height 10
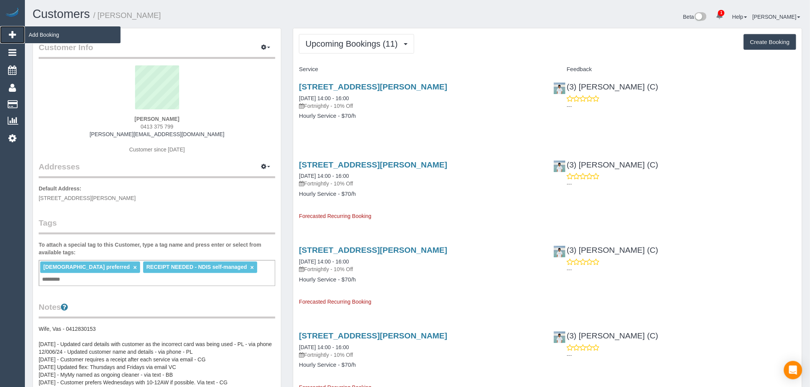
click at [46, 35] on span "Add Booking" at bounding box center [73, 35] width 96 height 18
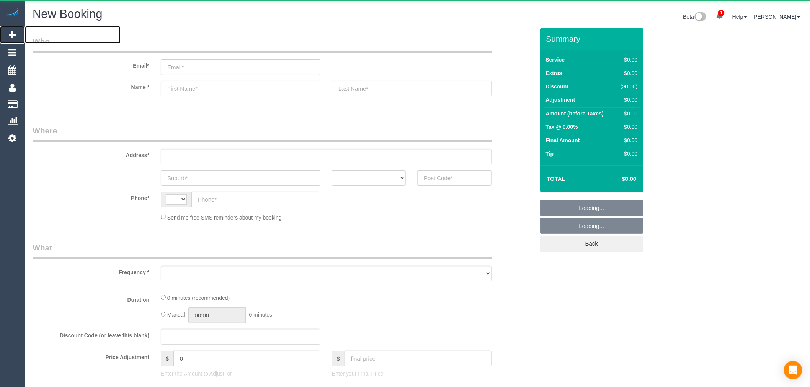
select select "string:AU"
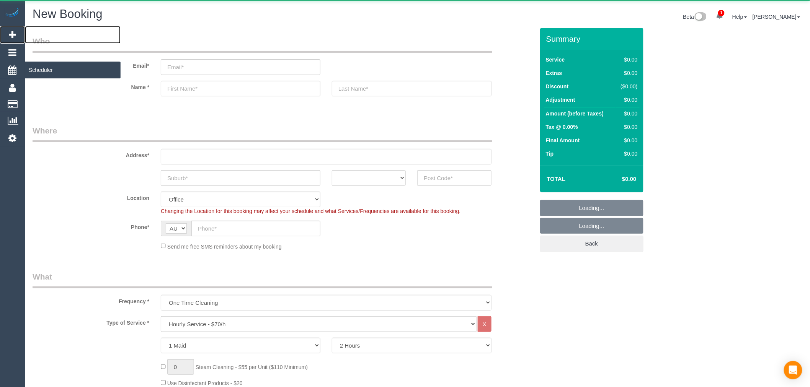
select select "object:13795"
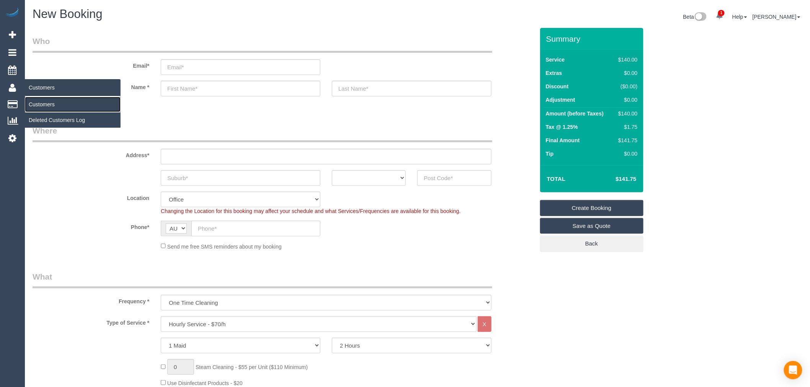
click at [50, 103] on link "Customers" at bounding box center [73, 104] width 96 height 15
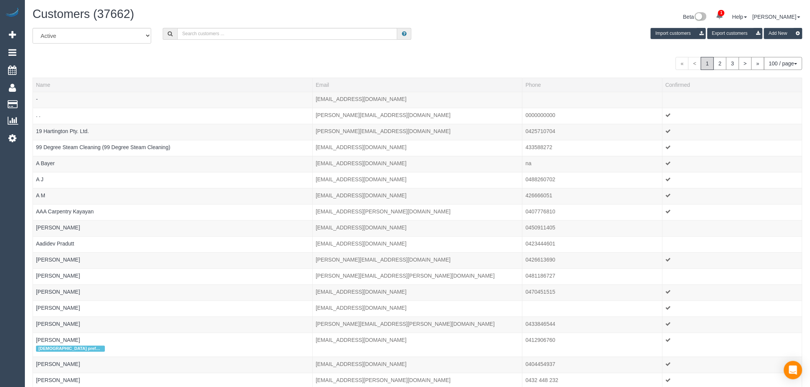
click at [294, 43] on div "All Active Archived Import customers Export customers Add New" at bounding box center [417, 38] width 781 height 21
click at [299, 39] on input "text" at bounding box center [287, 34] width 220 height 12
paste input "[EMAIL_ADDRESS][DOMAIN_NAME]"
type input "[EMAIL_ADDRESS][DOMAIN_NAME]"
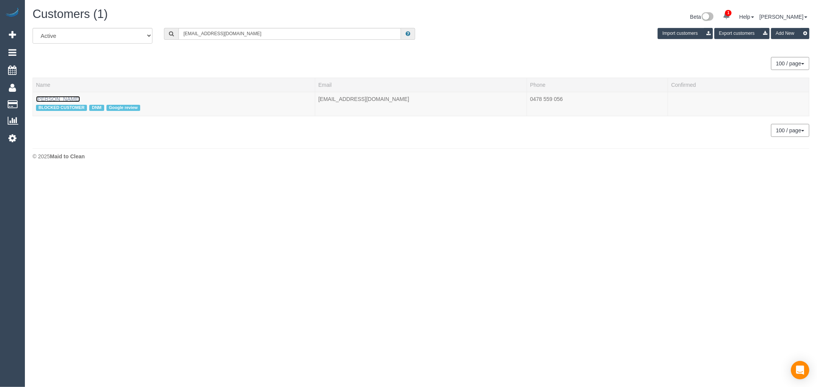
click at [53, 98] on link "Edward Haynes" at bounding box center [58, 99] width 44 height 6
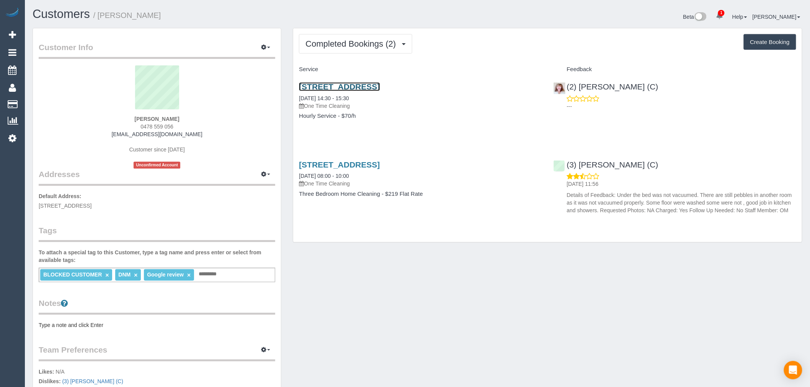
click at [380, 88] on link "34 Babaco Street, Tarneit, VIC 3029" at bounding box center [339, 86] width 81 height 9
click at [374, 38] on button "Completed Bookings (2)" at bounding box center [355, 44] width 113 height 20
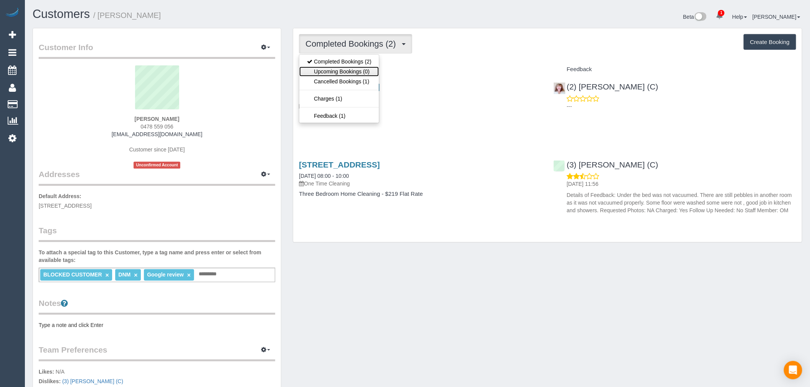
click at [366, 73] on link "Upcoming Bookings (0)" at bounding box center [339, 72] width 80 height 10
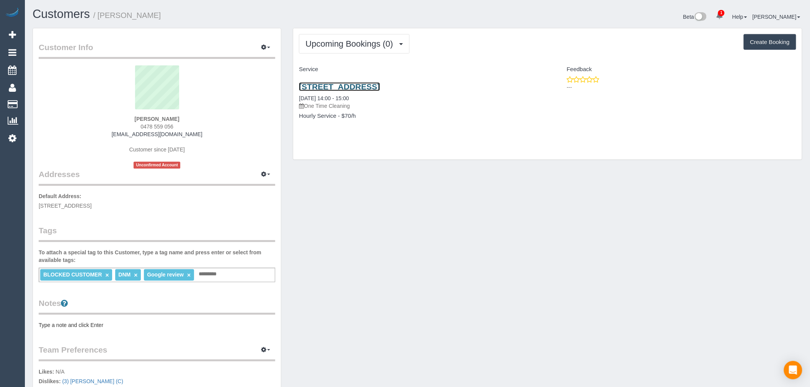
click at [380, 85] on link "34 Babaco Street, Tarneit, VIC 3029" at bounding box center [339, 86] width 81 height 9
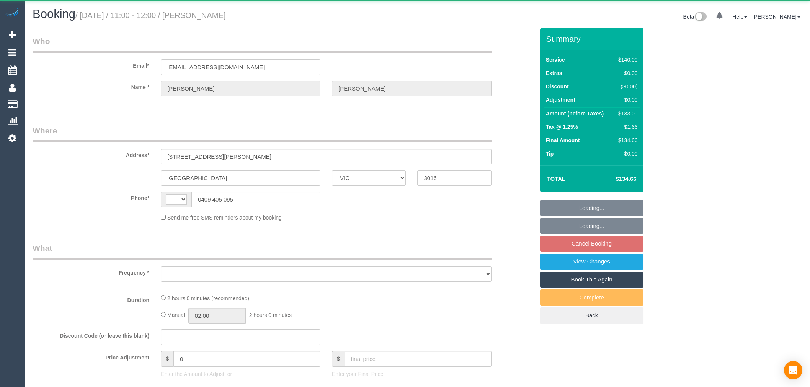
select select "VIC"
select select "string:AU"
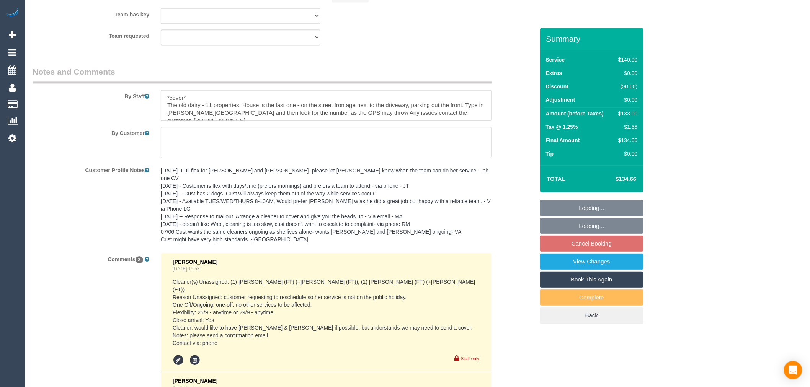
select select "object:893"
select select "string:stripe-pm_1MhQp22GScqysDRVjI4ymGkD"
select select "number:27"
select select "number:14"
select select "number:19"
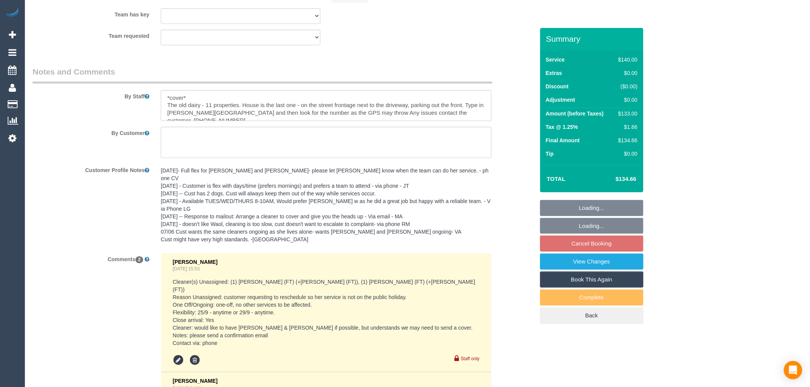
select select "number:22"
select select "number:34"
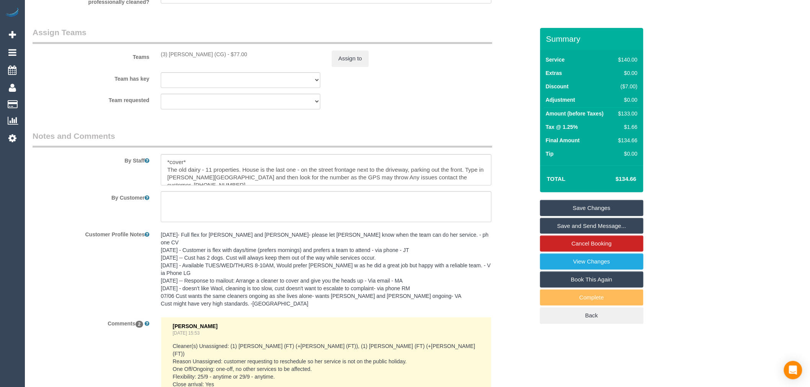
scroll to position [1127, 0]
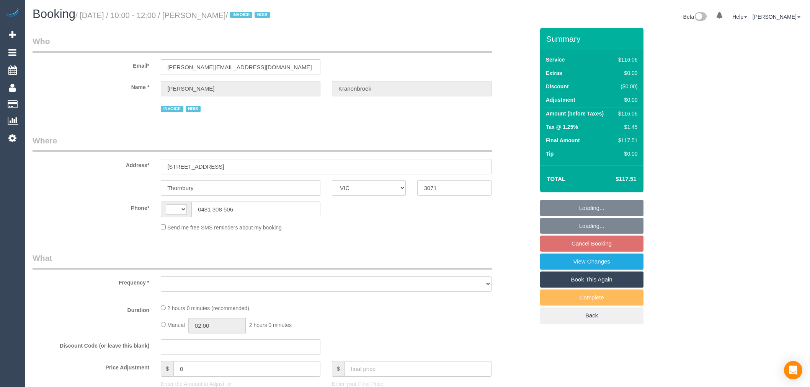
select select "VIC"
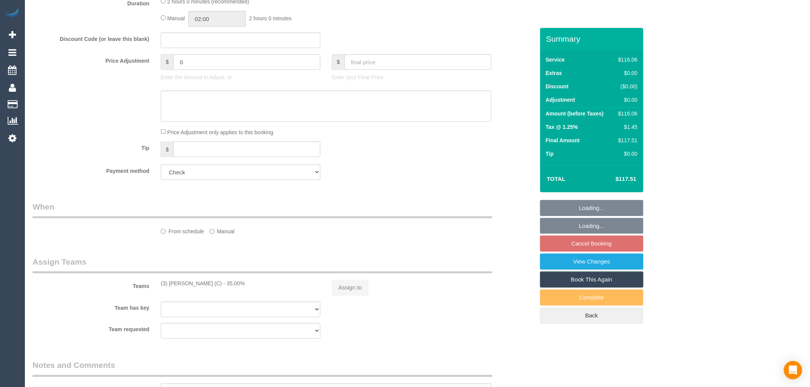
select select "string:AU"
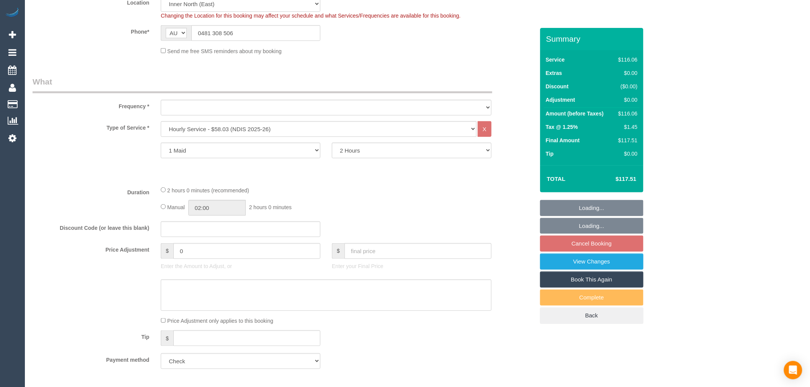
select select "object:595"
select select "number:29"
select select "number:14"
select select "number:19"
select select "number:23"
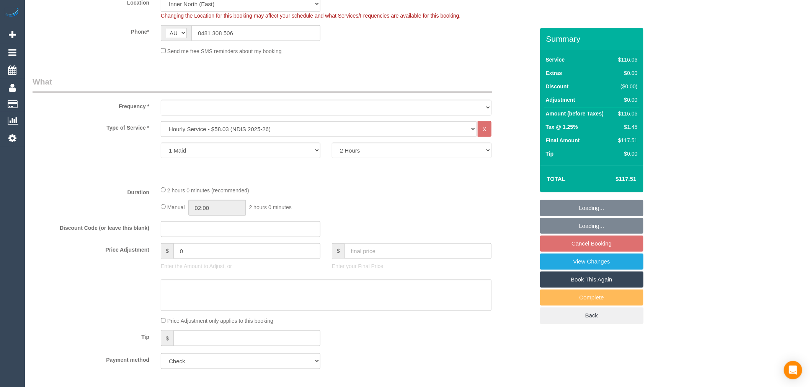
select select "number:34"
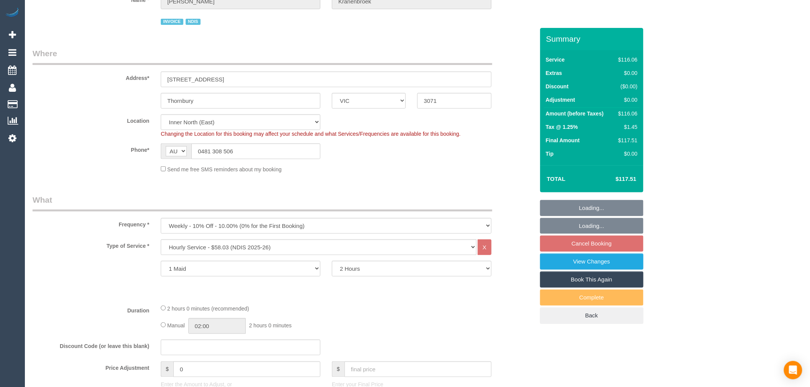
scroll to position [45, 0]
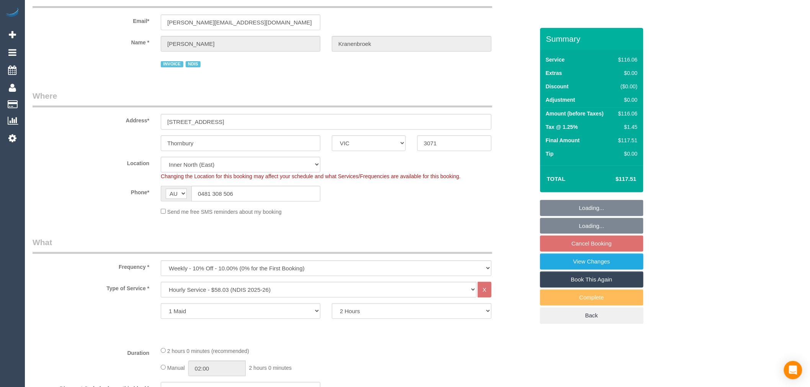
select select "object:1576"
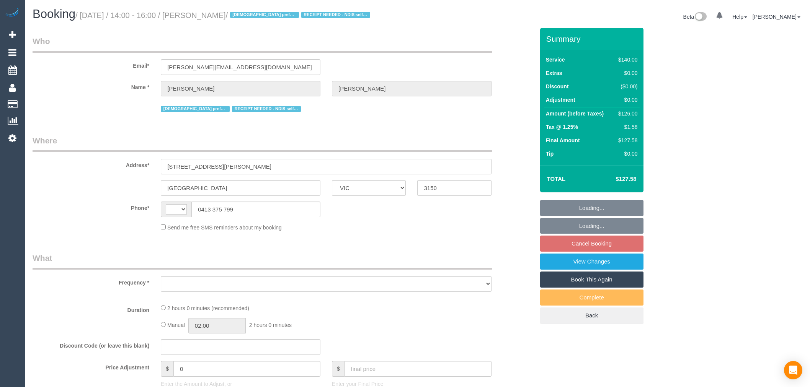
select select "VIC"
select select "string:AU"
select select "object:303"
select select "string:stripe-pm_1S7Pfz2GScqysDRVJBX9gj0W"
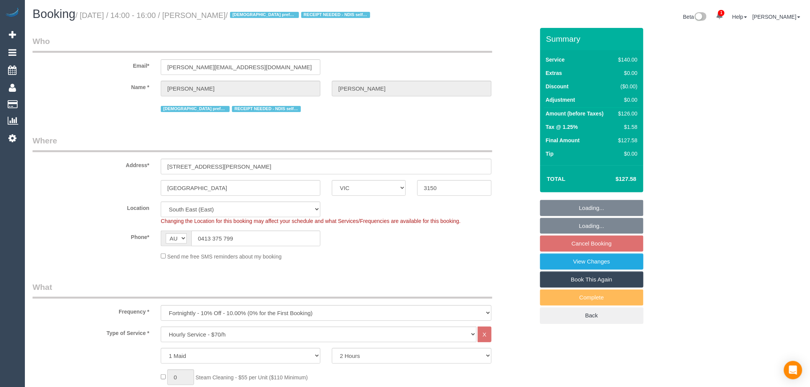
select select "object:867"
select select "number:28"
select select "number:14"
select select "number:19"
select select "number:36"
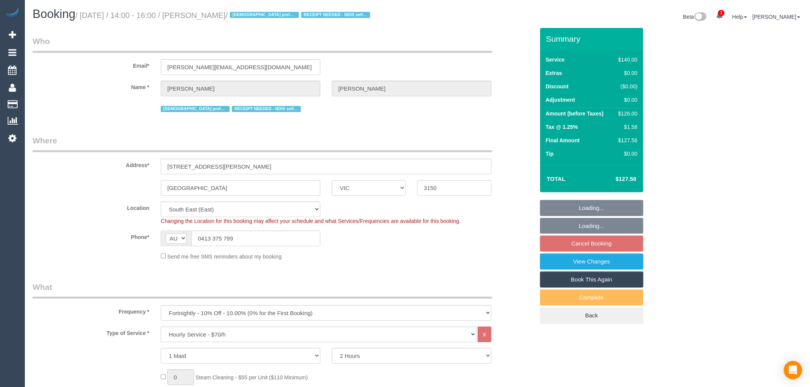
select select "number:35"
select select "number:11"
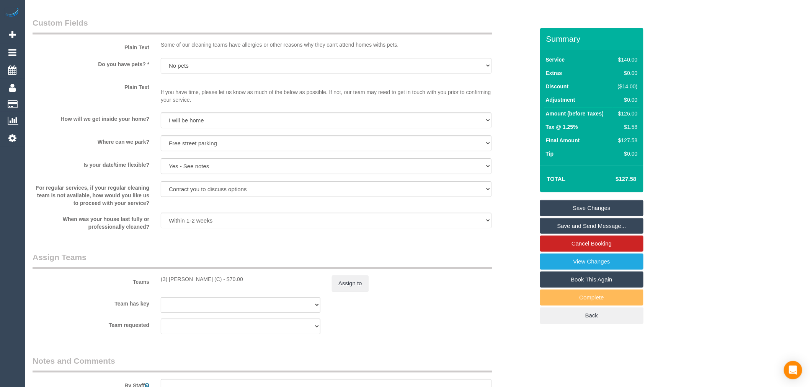
scroll to position [1148, 0]
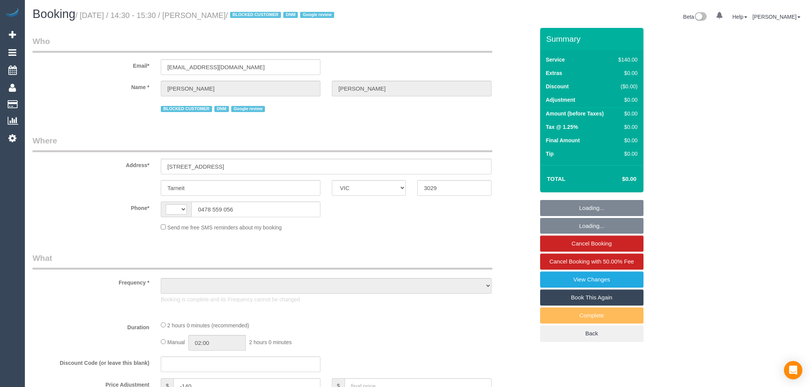
select select "VIC"
select select "string:AU"
select select "object:568"
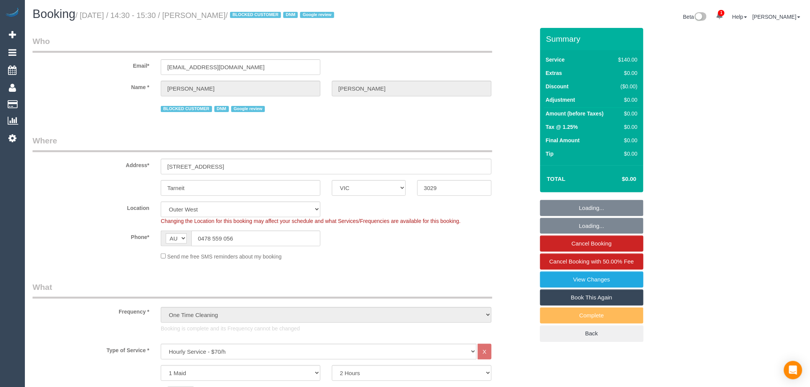
select select "number:27"
select select "number:14"
drag, startPoint x: 599, startPoint y: 302, endPoint x: 591, endPoint y: 302, distance: 8.4
click at [599, 302] on link "Book This Again" at bounding box center [591, 298] width 103 height 16
select select "object:1279"
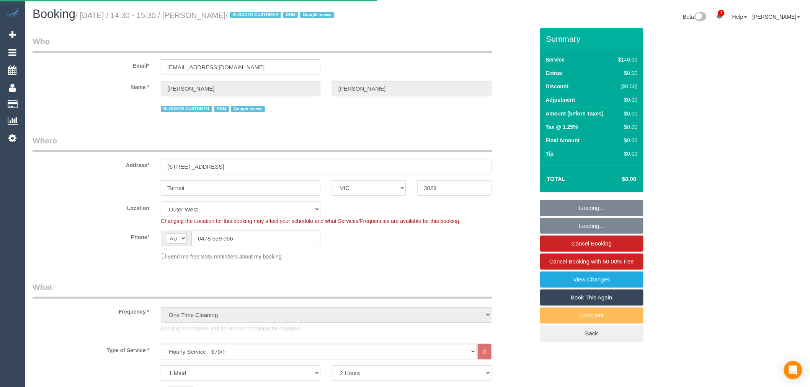
select select "VIC"
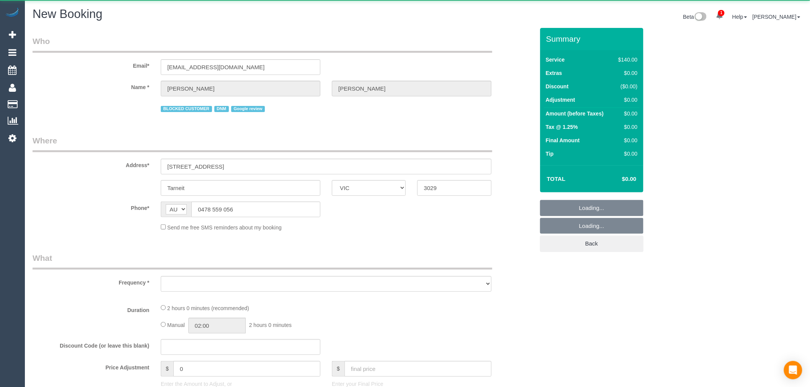
select select "object:1449"
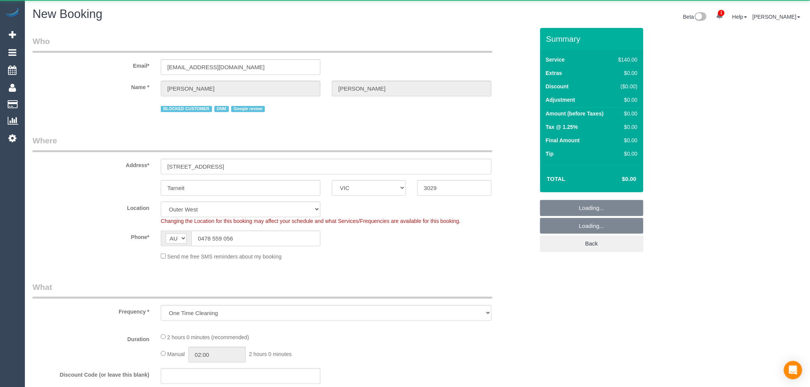
select select "string:stripe"
select select "number:27"
select select "number:14"
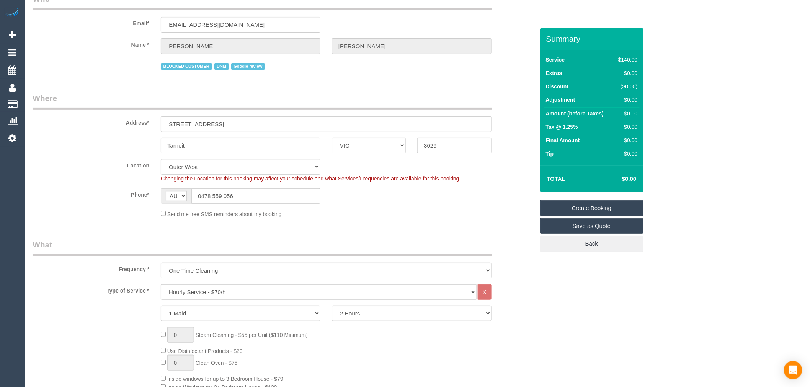
select select "object:2163"
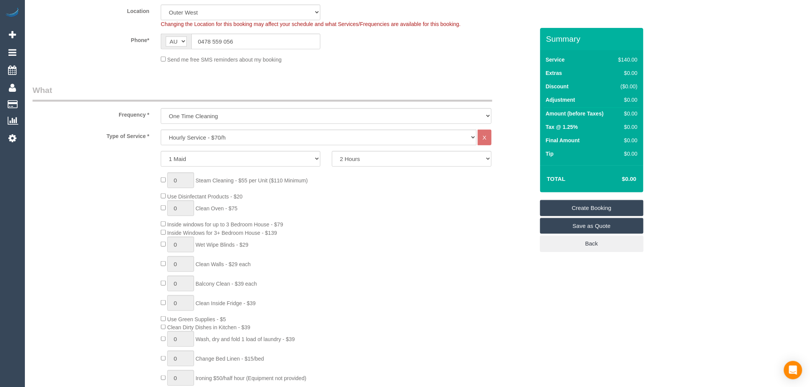
scroll to position [212, 0]
click at [348, 155] on select "2 Hours 2.5 Hours 3 Hours 3.5 Hours 4 Hours 4.5 Hours 5 Hours 5.5 Hours 6 Hours…" at bounding box center [412, 158] width 160 height 16
select select "240"
click at [332, 152] on select "2 Hours 2.5 Hours 3 Hours 3.5 Hours 4 Hours 4.5 Hours 5 Hours 5.5 Hours 6 Hours…" at bounding box center [412, 158] width 160 height 16
click at [337, 225] on div "0 Steam Cleaning - $55 per Unit ($110 Minimum) Use Disinfectant Products - $20 …" at bounding box center [347, 285] width 385 height 226
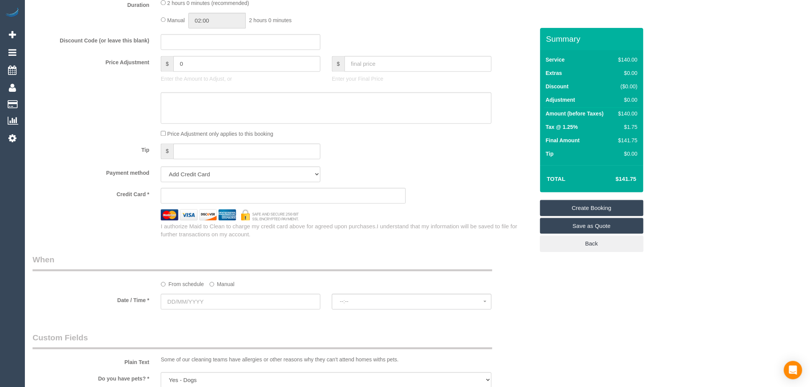
scroll to position [638, 0]
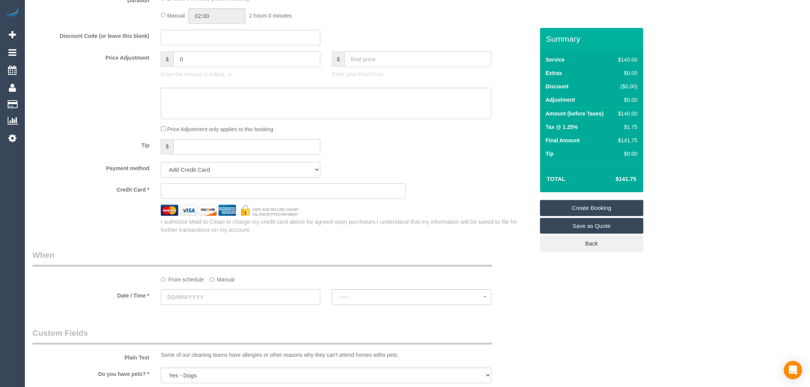
click at [252, 176] on select "Mastercard - 7044 - 03/2028 (Default) Add Credit Card ─────────────── Cash Chec…" at bounding box center [241, 170] width 160 height 16
select select "string:stripe-pm_1RYJKE2GScqysDRVsh0LQe8I"
click at [161, 168] on select "Mastercard - 7044 - 03/2028 (Default) Add Credit Card ─────────────── Cash Chec…" at bounding box center [241, 170] width 160 height 16
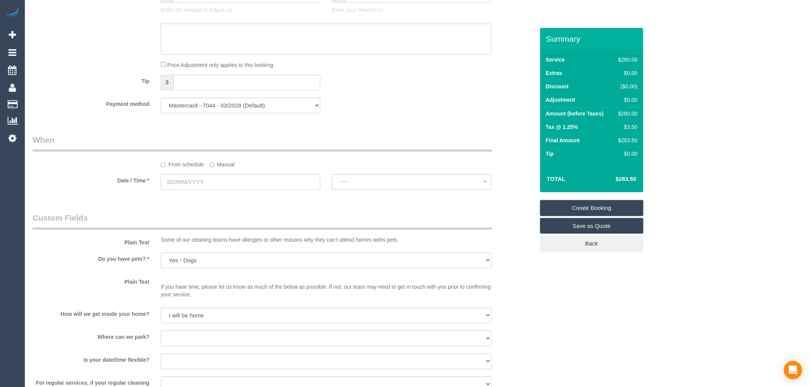
scroll to position [723, 0]
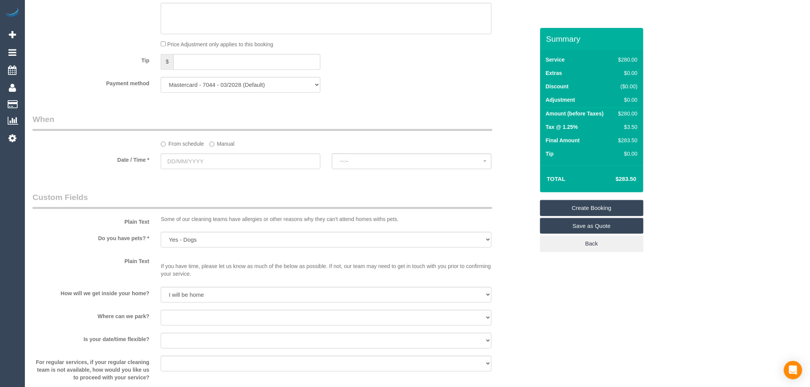
click at [219, 148] on label "Manual" at bounding box center [221, 142] width 25 height 10
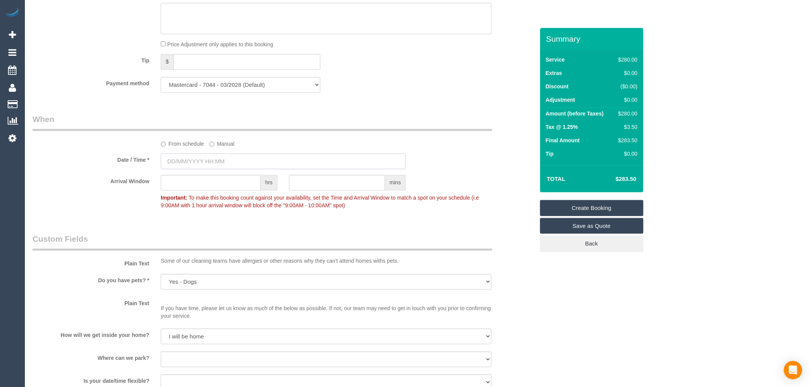
click at [220, 168] on input "text" at bounding box center [283, 162] width 245 height 16
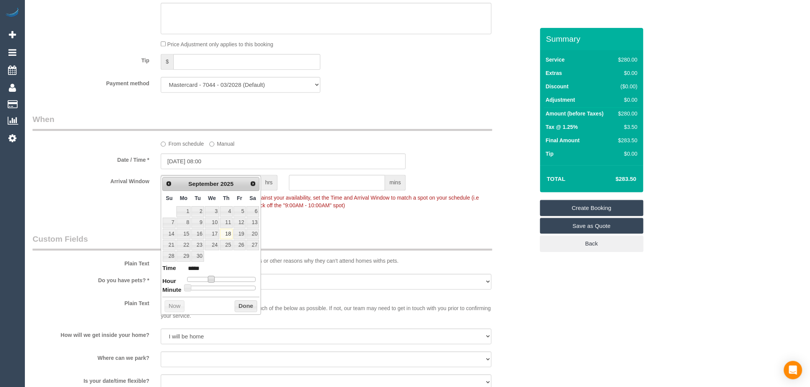
type input "[DATE] 09:00"
type input "*****"
type input "[DATE] 10:00"
type input "*****"
type input "[DATE] 11:00"
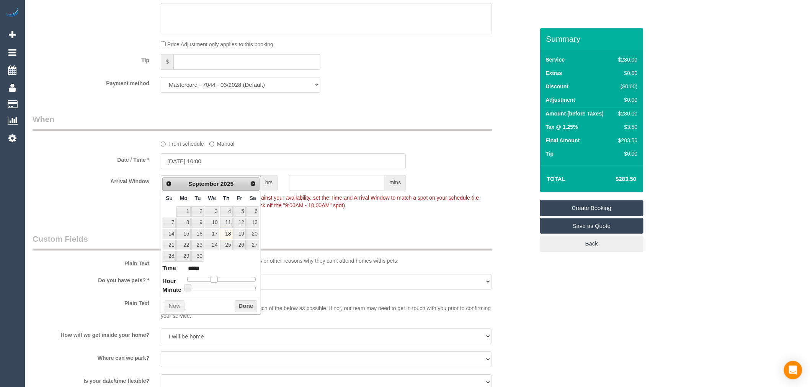
type input "*****"
type input "[DATE] 12:00"
type input "*****"
type input "[DATE] 13:00"
type input "*****"
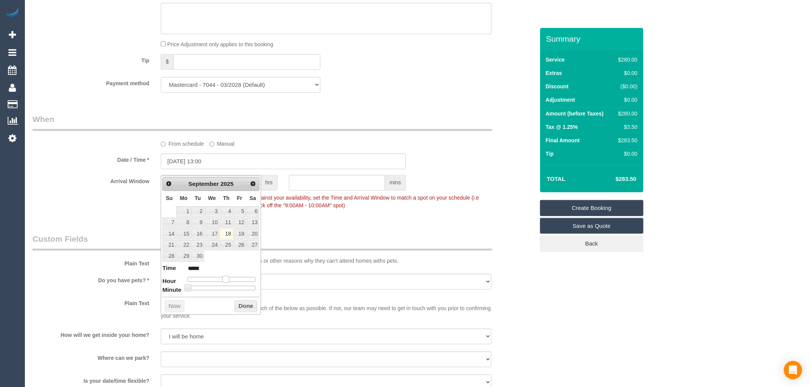
type input "[DATE] 14:00"
type input "*****"
drag, startPoint x: 212, startPoint y: 278, endPoint x: 231, endPoint y: 279, distance: 19.2
click at [231, 279] on span at bounding box center [228, 279] width 7 height 7
click at [242, 302] on button "Done" at bounding box center [246, 307] width 23 height 12
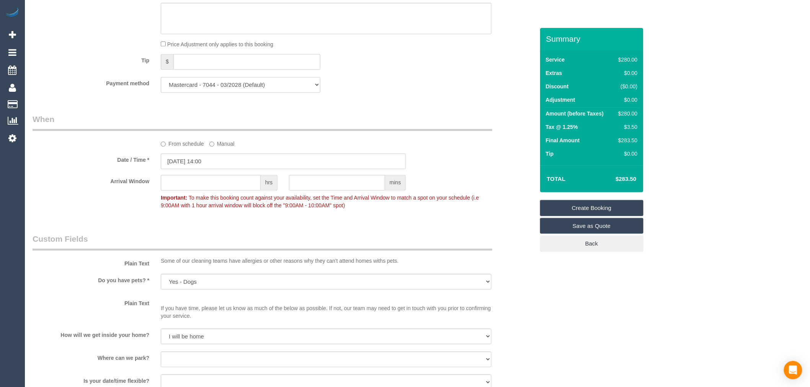
click at [189, 207] on p "Important: To make this booking count against your availability, set the Time a…" at bounding box center [326, 200] width 342 height 17
click at [194, 191] on input "text" at bounding box center [211, 183] width 100 height 16
type input "1"
click at [147, 258] on div "Plain Text Some of our cleaning teams have allergies or other reasons why they …" at bounding box center [283, 251] width 513 height 35
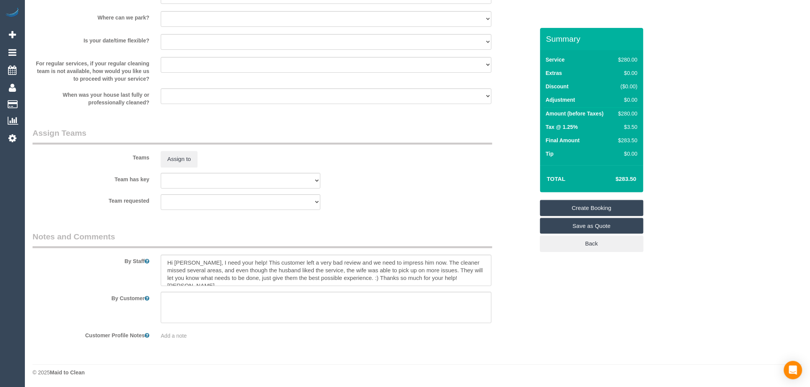
scroll to position [1070, 0]
click at [238, 266] on textarea at bounding box center [326, 270] width 331 height 31
click at [225, 271] on textarea at bounding box center [326, 270] width 331 height 31
drag, startPoint x: 167, startPoint y: 263, endPoint x: 481, endPoint y: 291, distance: 315.6
click at [481, 291] on sui-booking-comments "By Staff By Customer Customer Profile Notes Add a note" at bounding box center [284, 285] width 502 height 109
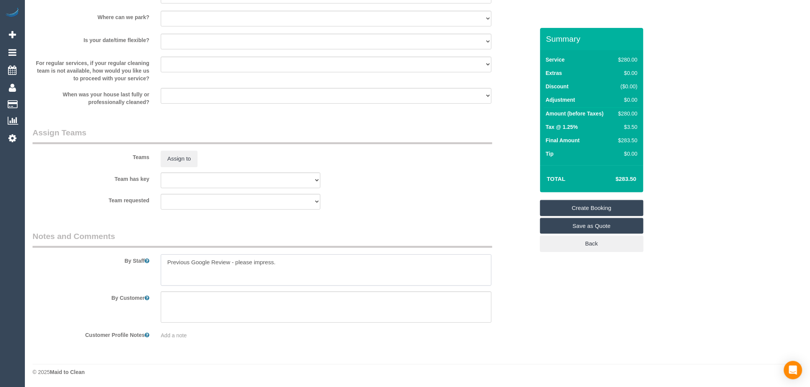
type textarea "Previous Google Review - please impress."
click at [408, 185] on div "Team has key (0) Office (1) Debbie Brodjanac (FT) (1) Tina (FT) (+Tony (FT)) (1…" at bounding box center [283, 181] width 513 height 16
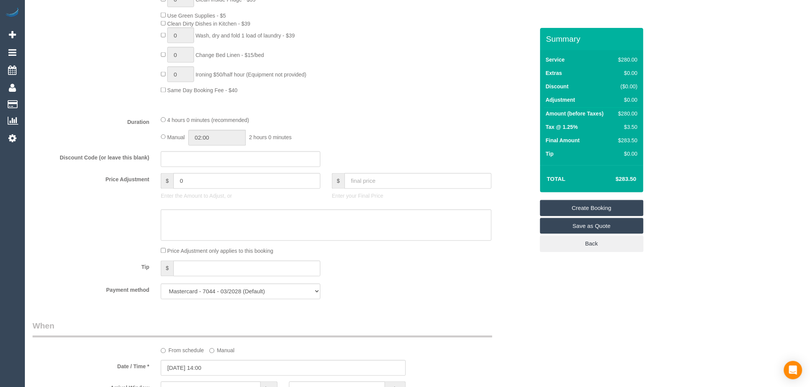
scroll to position [553, 0]
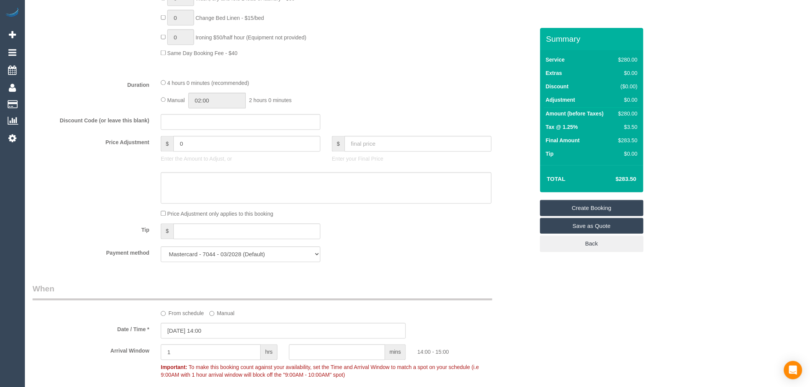
click at [598, 208] on link "Create Booking" at bounding box center [591, 208] width 103 height 16
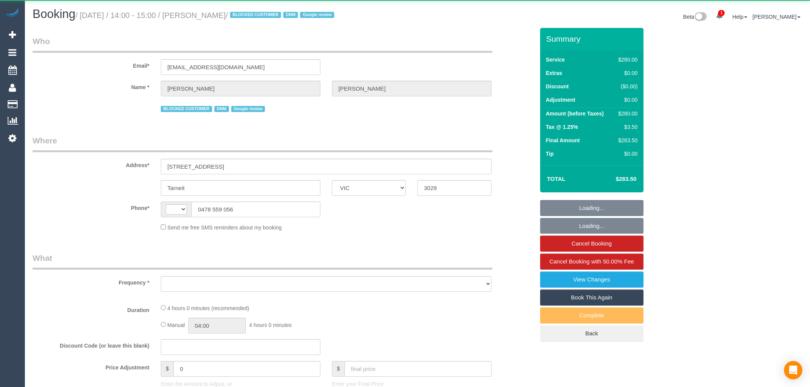
select select "VIC"
select select "string:AU"
select select "object:305"
select select "string:stripe-pm_1RYJKE2GScqysDRVsh0LQe8I"
select select "240"
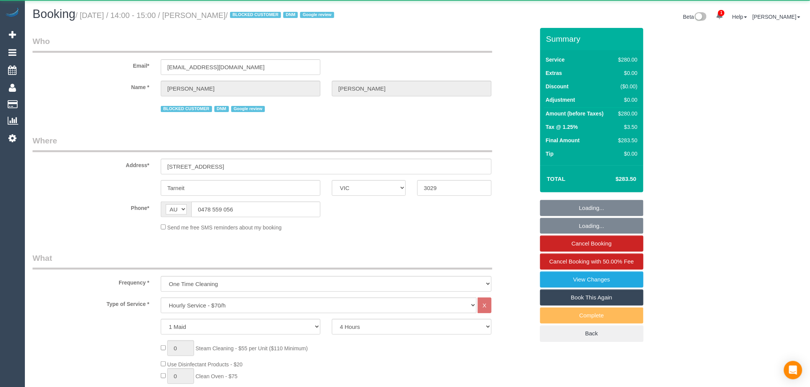
select select "number:27"
select select "number:14"
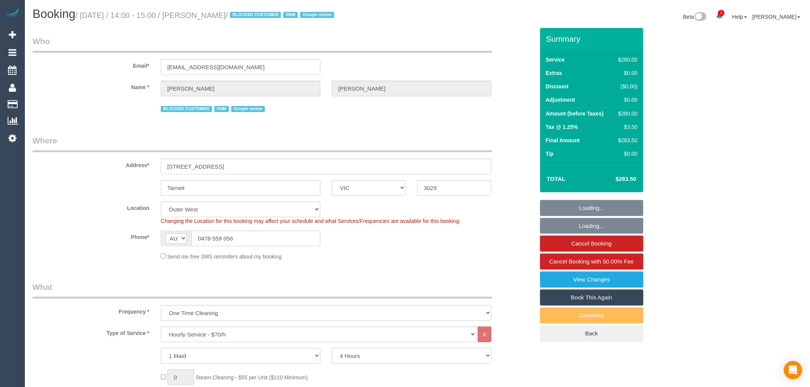
select select "object:1245"
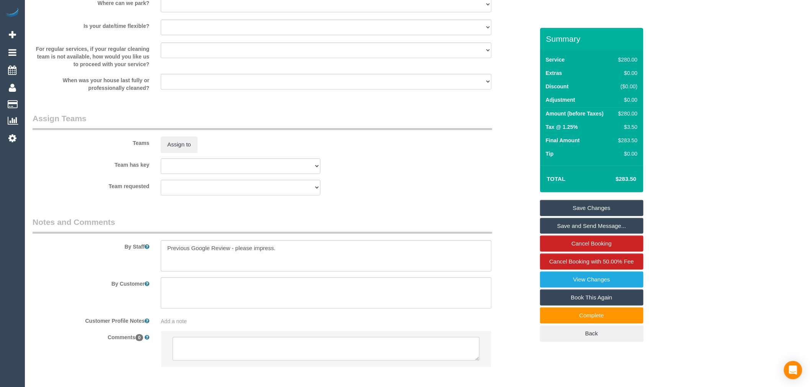
scroll to position [1104, 0]
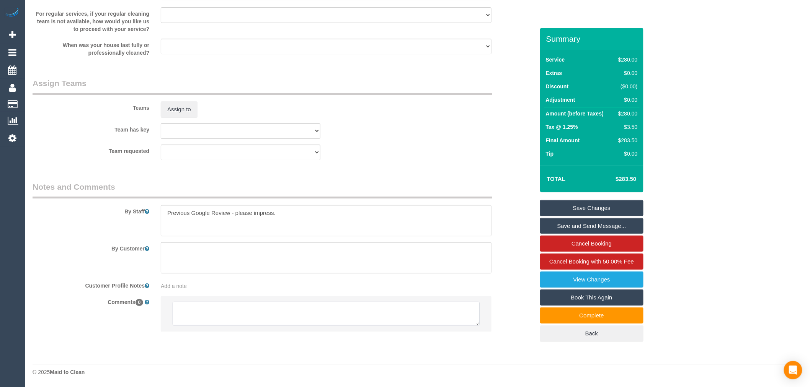
click at [278, 323] on textarea at bounding box center [326, 314] width 307 height 24
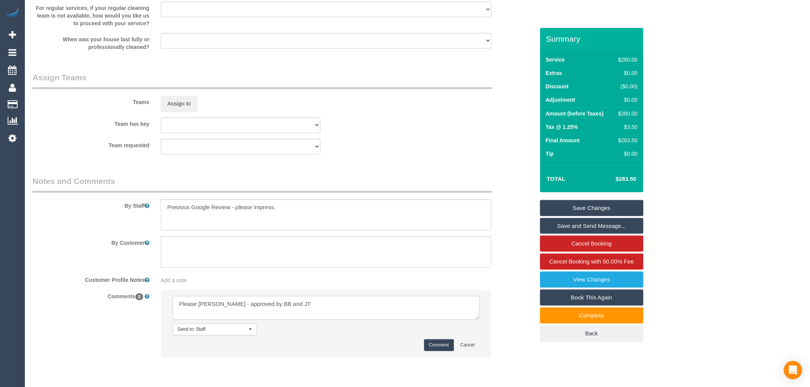
drag, startPoint x: 217, startPoint y: 311, endPoint x: 202, endPoint y: 309, distance: 15.4
type textarea "Please assign [PERSON_NAME] - approved by BB and JT"
click at [437, 357] on li "Send to: Staff Nothing selected Send to: Staff Send to: Customer Send to: Team …" at bounding box center [326, 324] width 330 height 67
click at [439, 350] on button "Comment" at bounding box center [439, 346] width 30 height 12
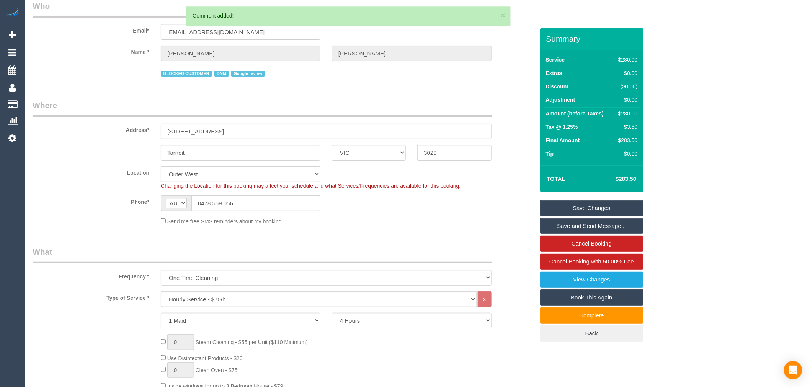
scroll to position [0, 0]
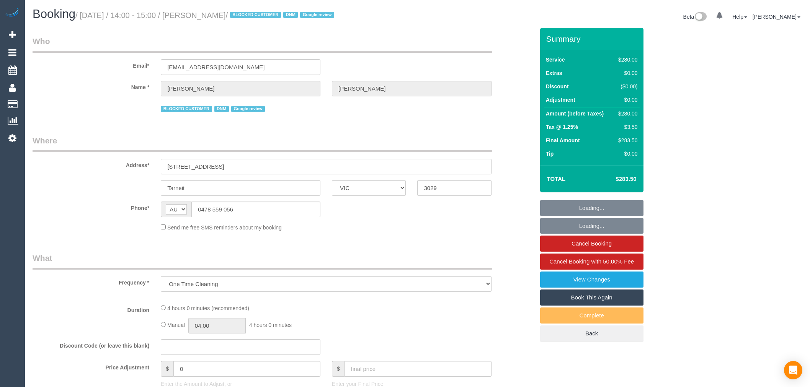
select select "VIC"
select select "string:stripe-pm_1RYJKE2GScqysDRVsh0LQe8I"
select select "240"
select select "number:27"
select select "number:14"
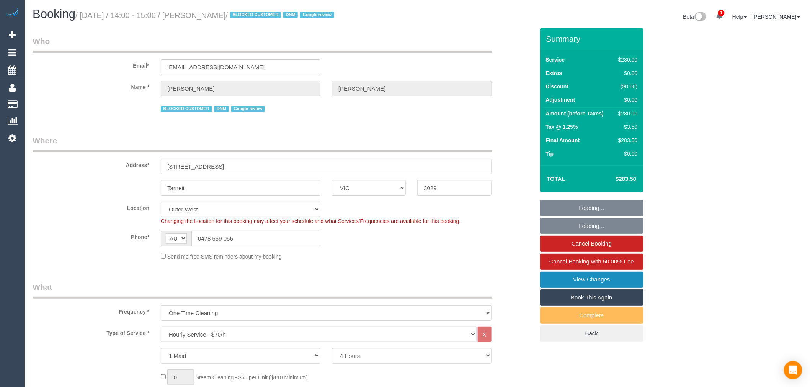
select select "object:896"
click at [601, 280] on link "View Changes" at bounding box center [591, 280] width 103 height 16
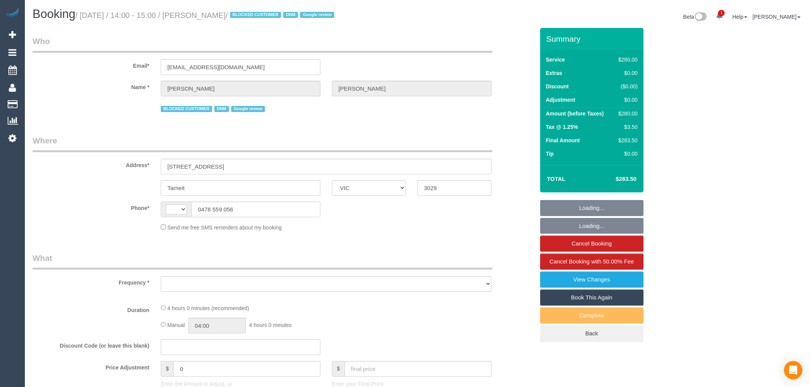
select select "VIC"
select select "string:AU"
select select "object:579"
select select "240"
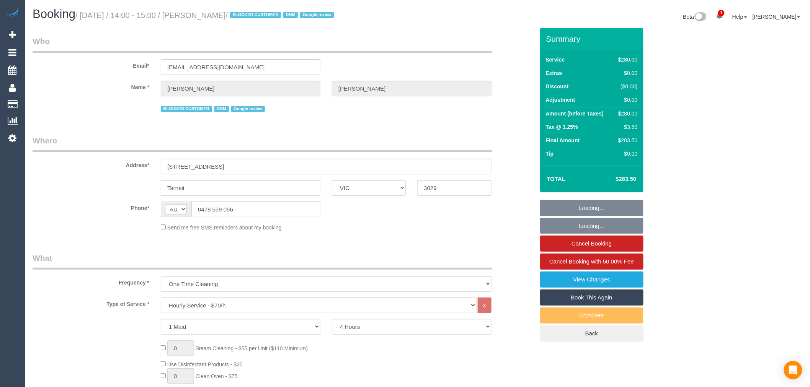
select select "string:stripe-pm_1RYJKE2GScqysDRVsh0LQe8I"
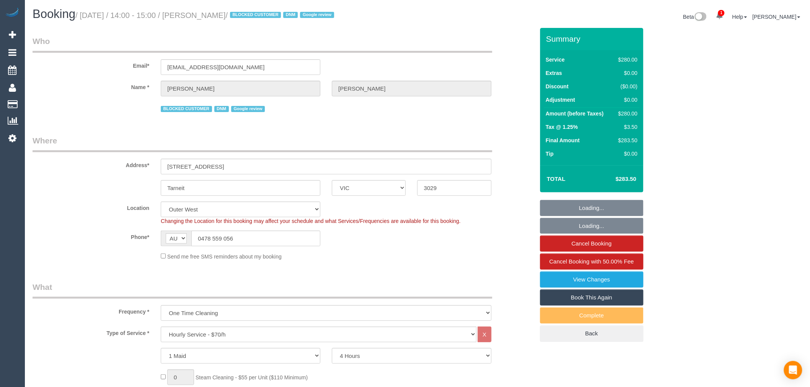
select select "number:27"
select select "number:14"
select select "object:1274"
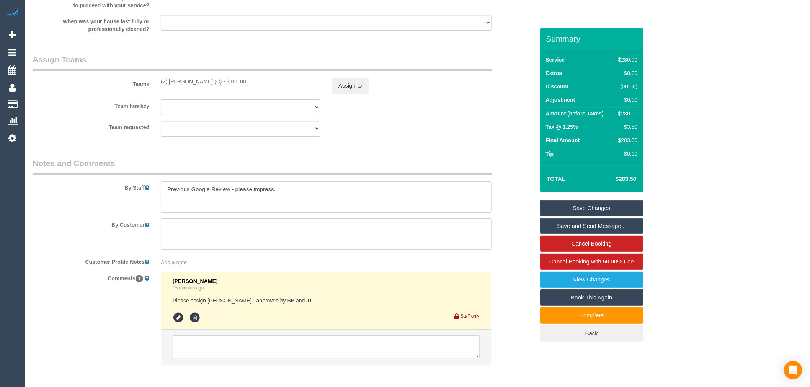
scroll to position [1162, 0]
